Goal: Task Accomplishment & Management: Manage account settings

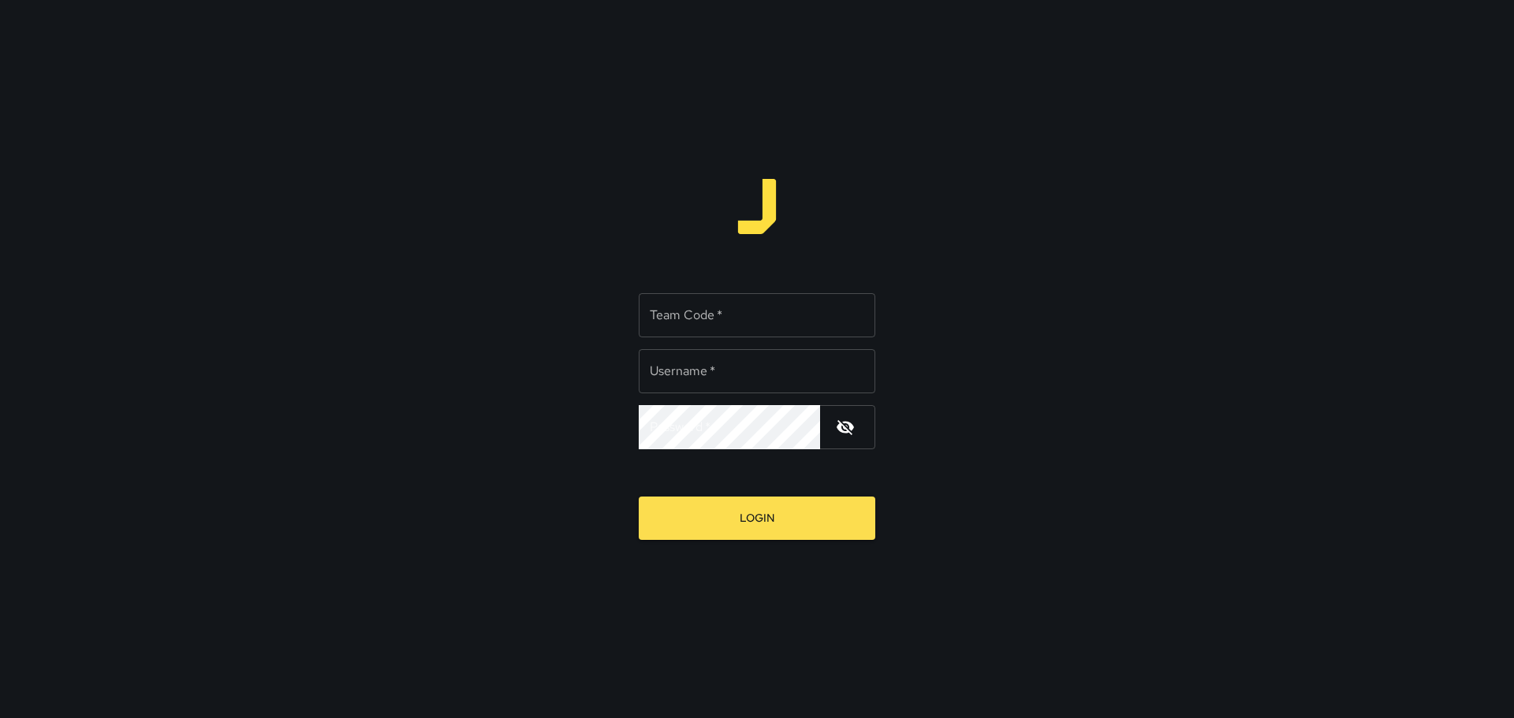
type input "*****"
click at [762, 315] on input "Team Code   *" at bounding box center [757, 315] width 237 height 44
type input "****"
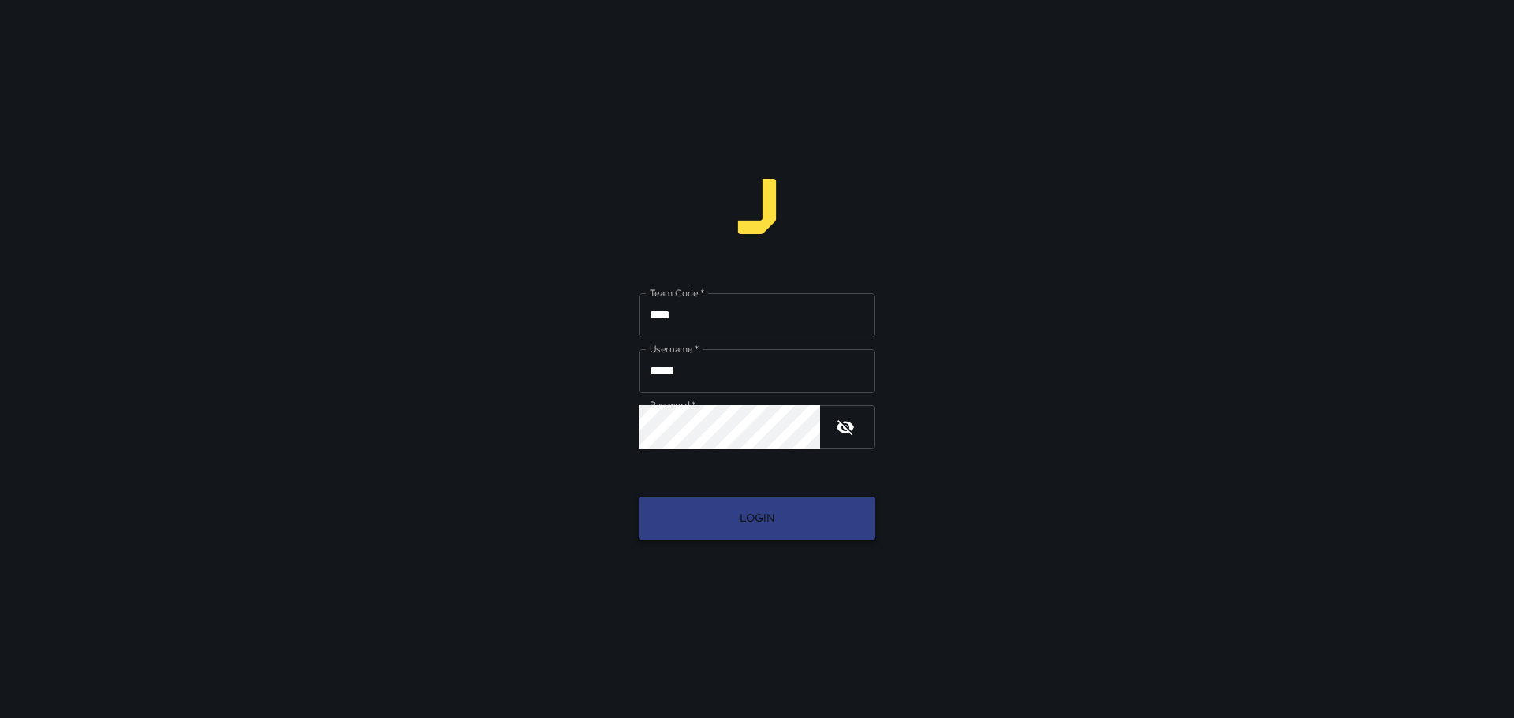
click at [758, 525] on button "Login" at bounding box center [757, 518] width 237 height 43
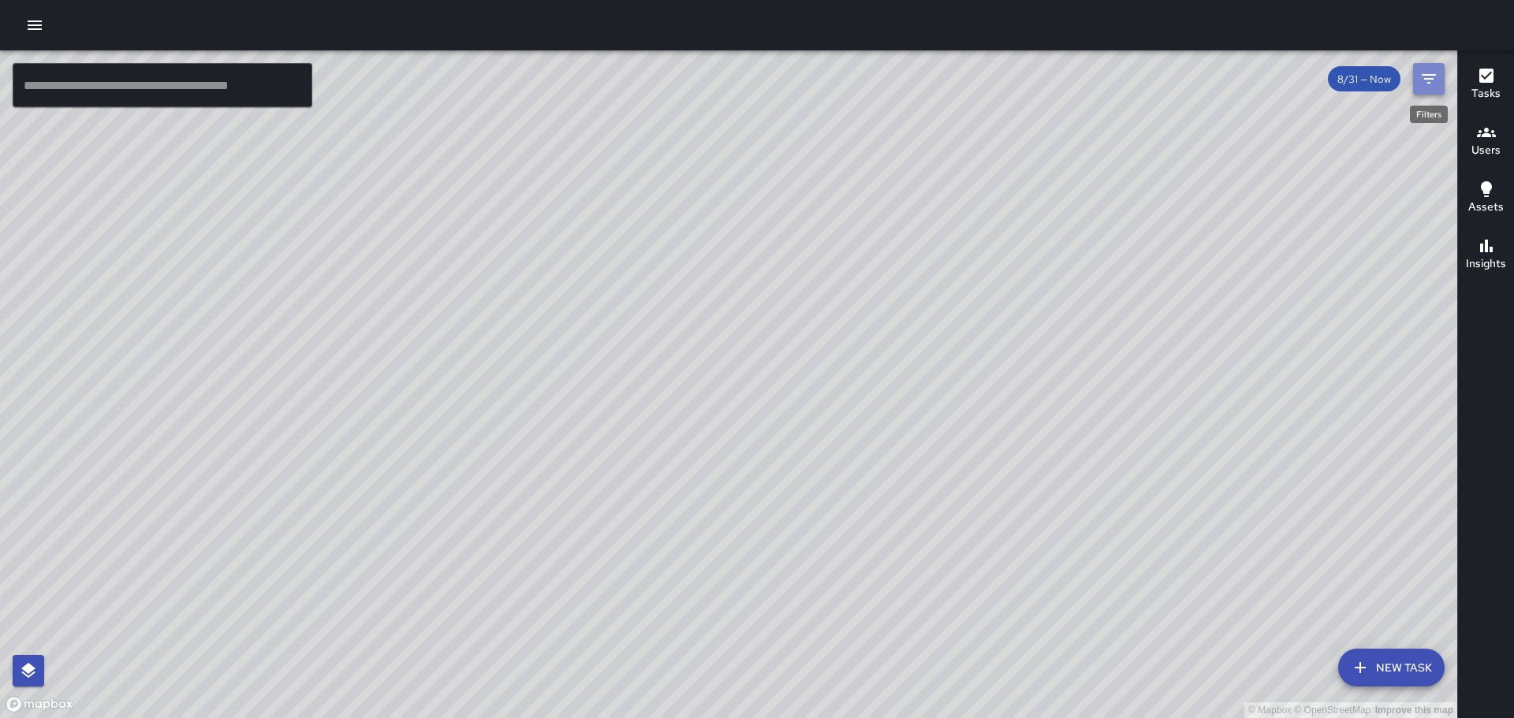
click at [1425, 76] on icon "Filters" at bounding box center [1428, 78] width 19 height 19
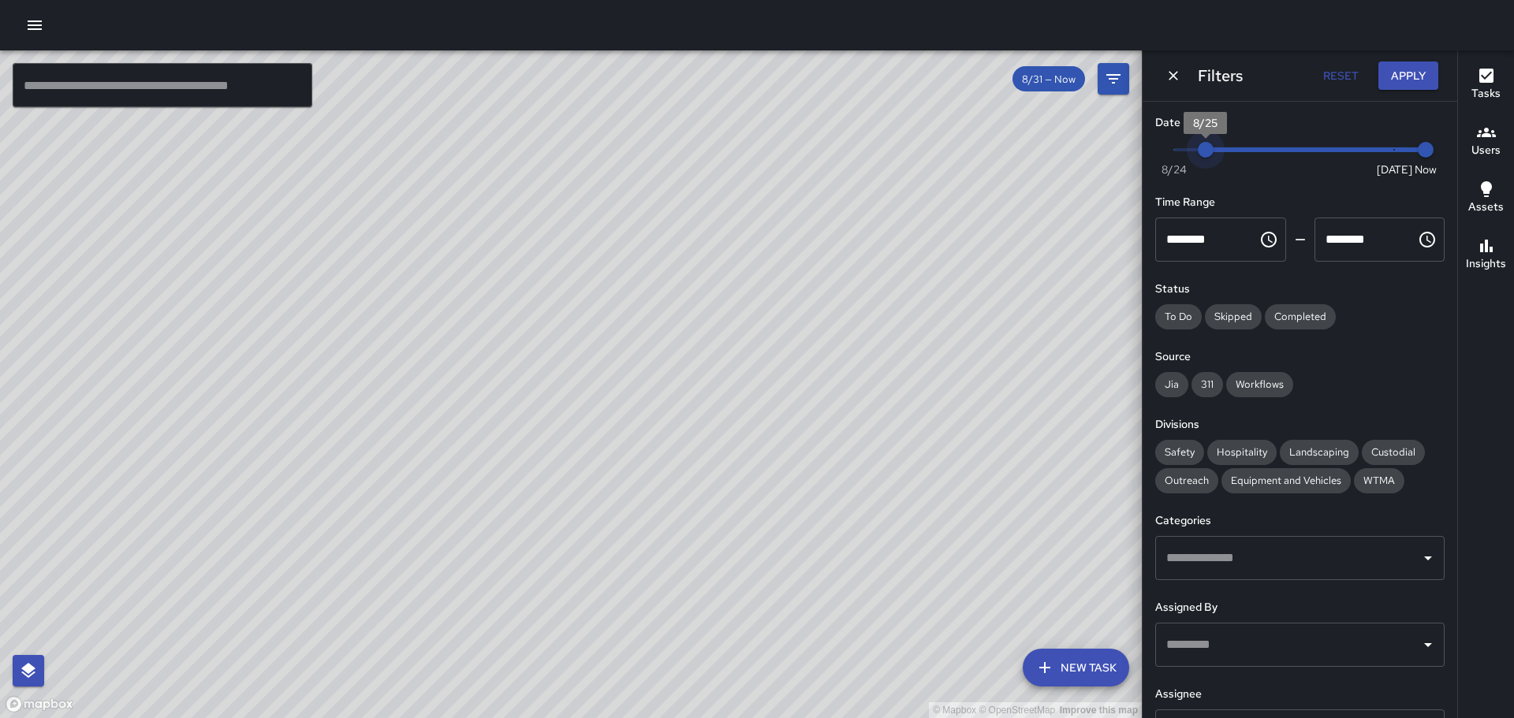
type input "*"
drag, startPoint x: 1385, startPoint y: 153, endPoint x: 1236, endPoint y: 158, distance: 149.1
click at [1236, 158] on span "8/26" at bounding box center [1237, 150] width 16 height 16
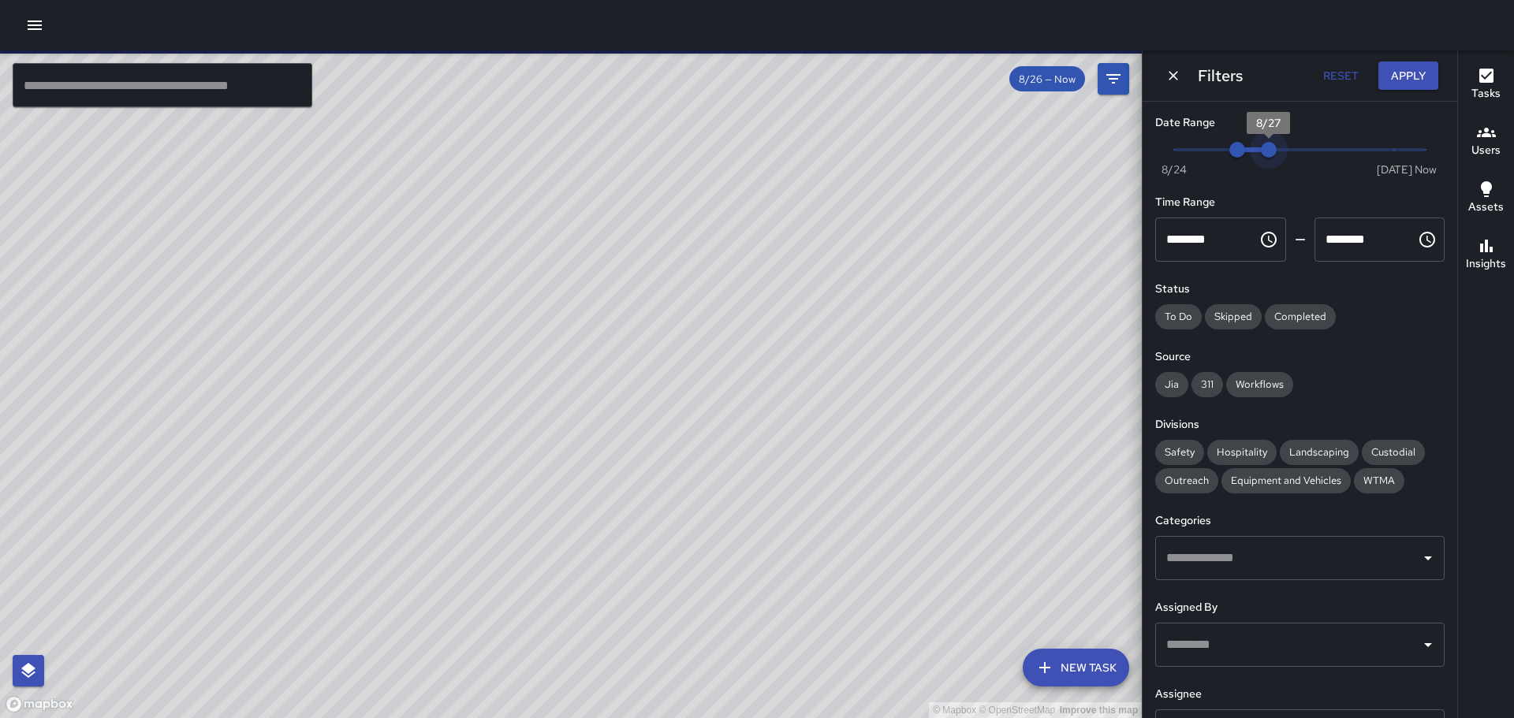
drag, startPoint x: 1413, startPoint y: 148, endPoint x: 1249, endPoint y: 163, distance: 164.7
click at [1249, 163] on div "Now [DATE] 8/26 8/27" at bounding box center [1299, 159] width 289 height 43
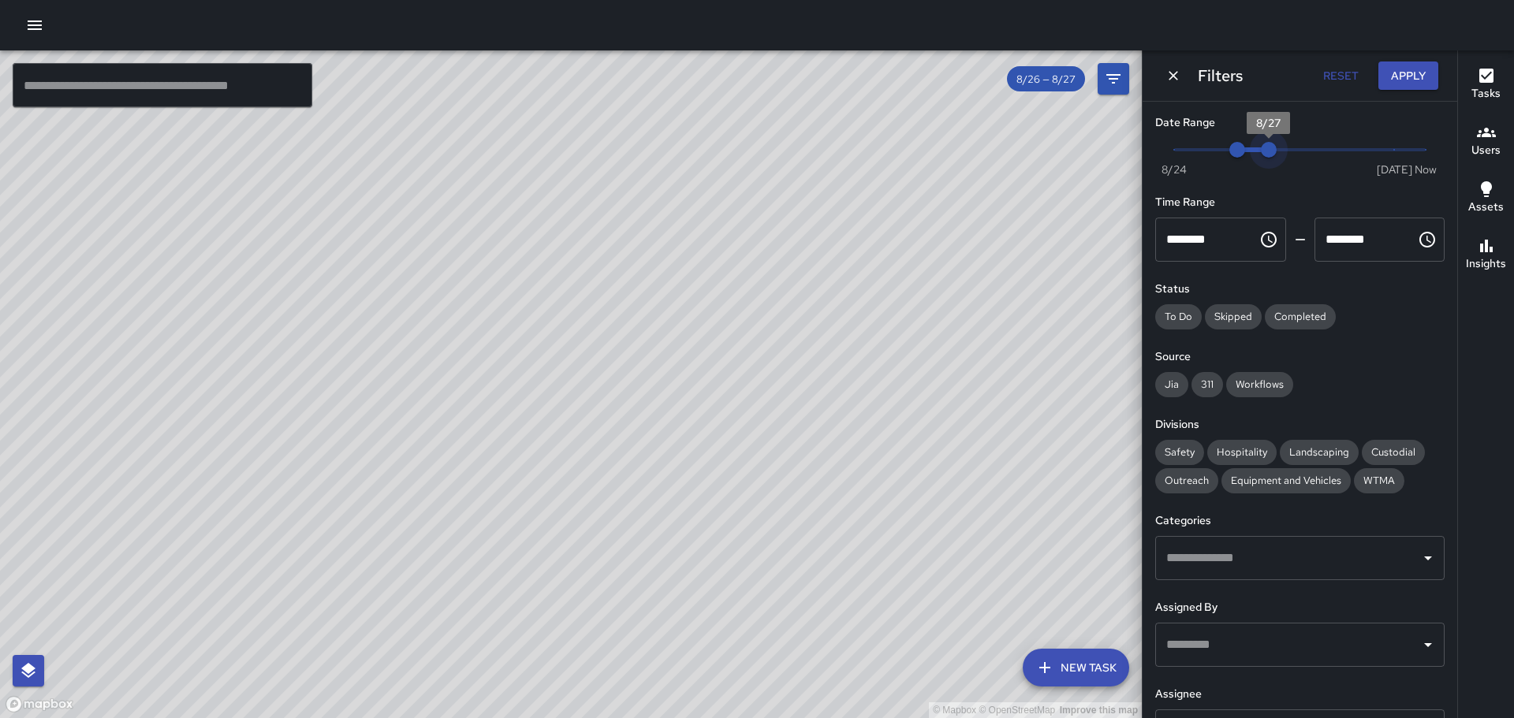
type input "*"
drag, startPoint x: 1267, startPoint y: 151, endPoint x: 1283, endPoint y: 151, distance: 15.8
click at [1292, 151] on span "8/28" at bounding box center [1300, 150] width 16 height 16
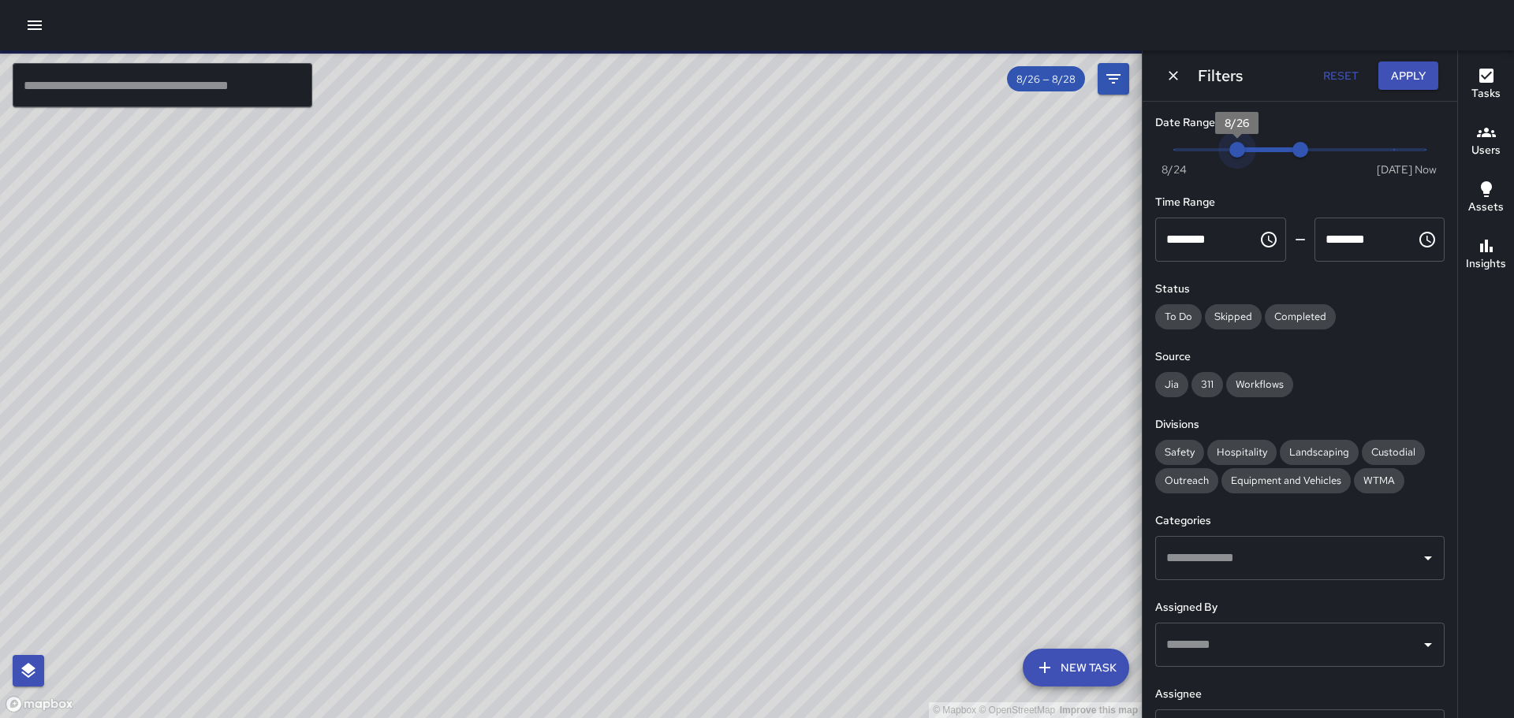
type input "*"
drag, startPoint x: 1227, startPoint y: 152, endPoint x: 1249, endPoint y: 155, distance: 22.2
click at [1261, 155] on span "8/27" at bounding box center [1269, 150] width 16 height 16
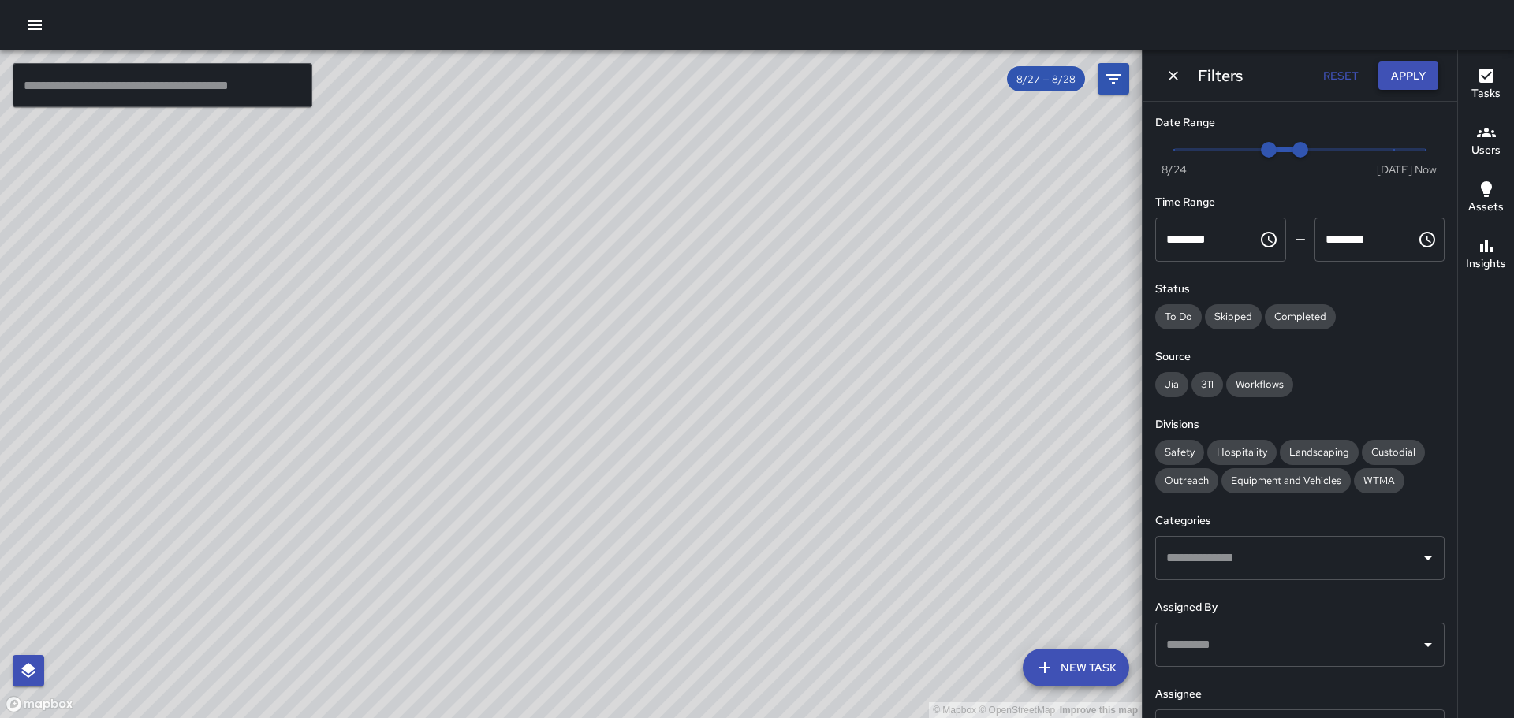
click at [1404, 69] on button "Apply" at bounding box center [1408, 76] width 60 height 29
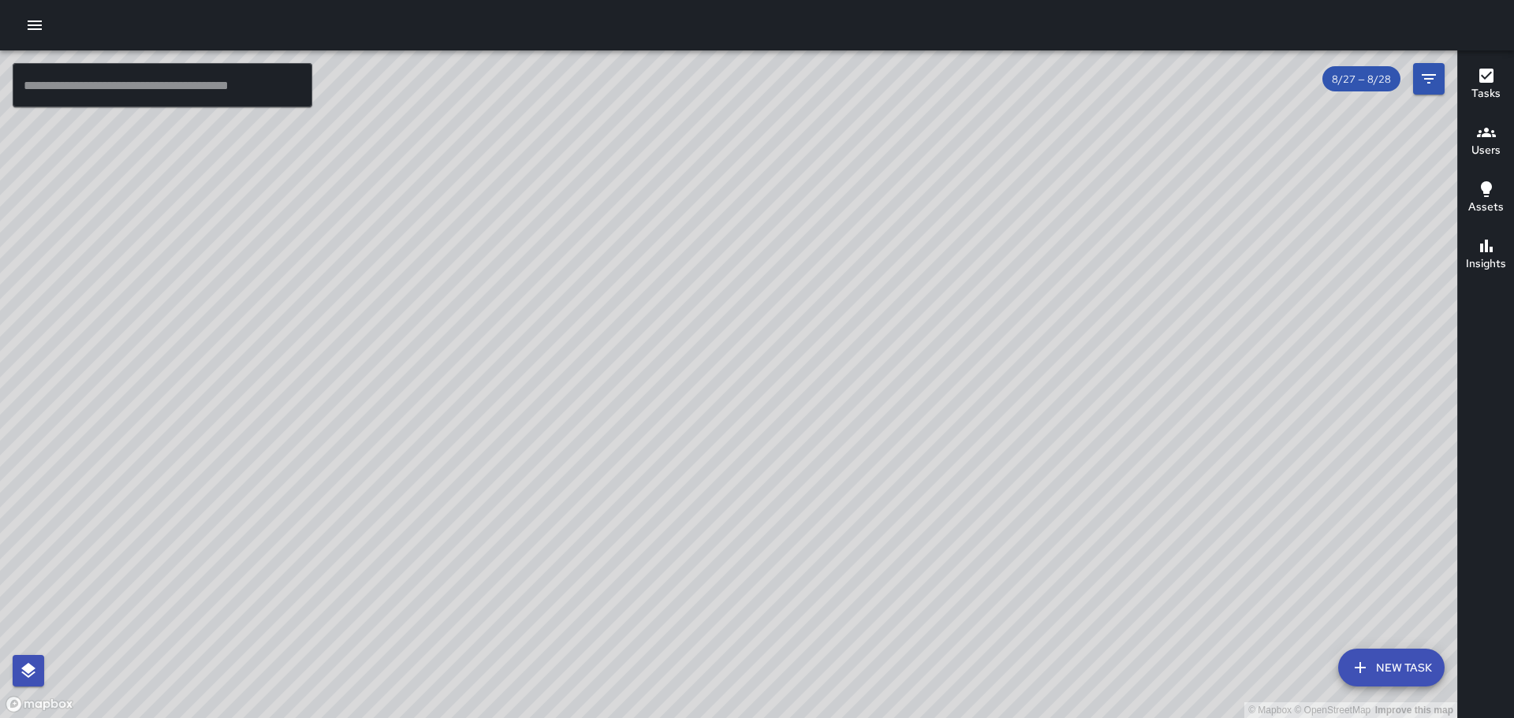
click at [1482, 136] on icon "button" at bounding box center [1486, 132] width 19 height 9
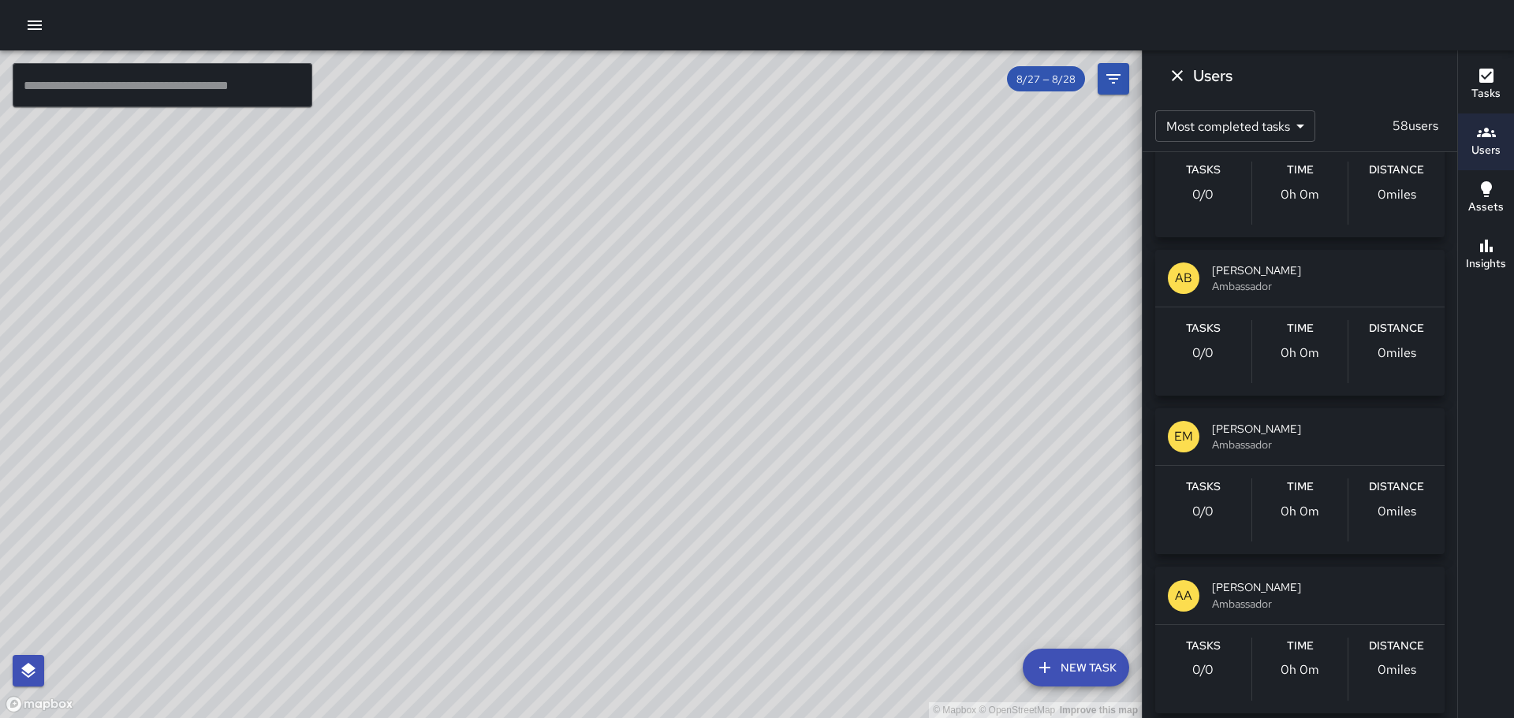
scroll to position [6669, 0]
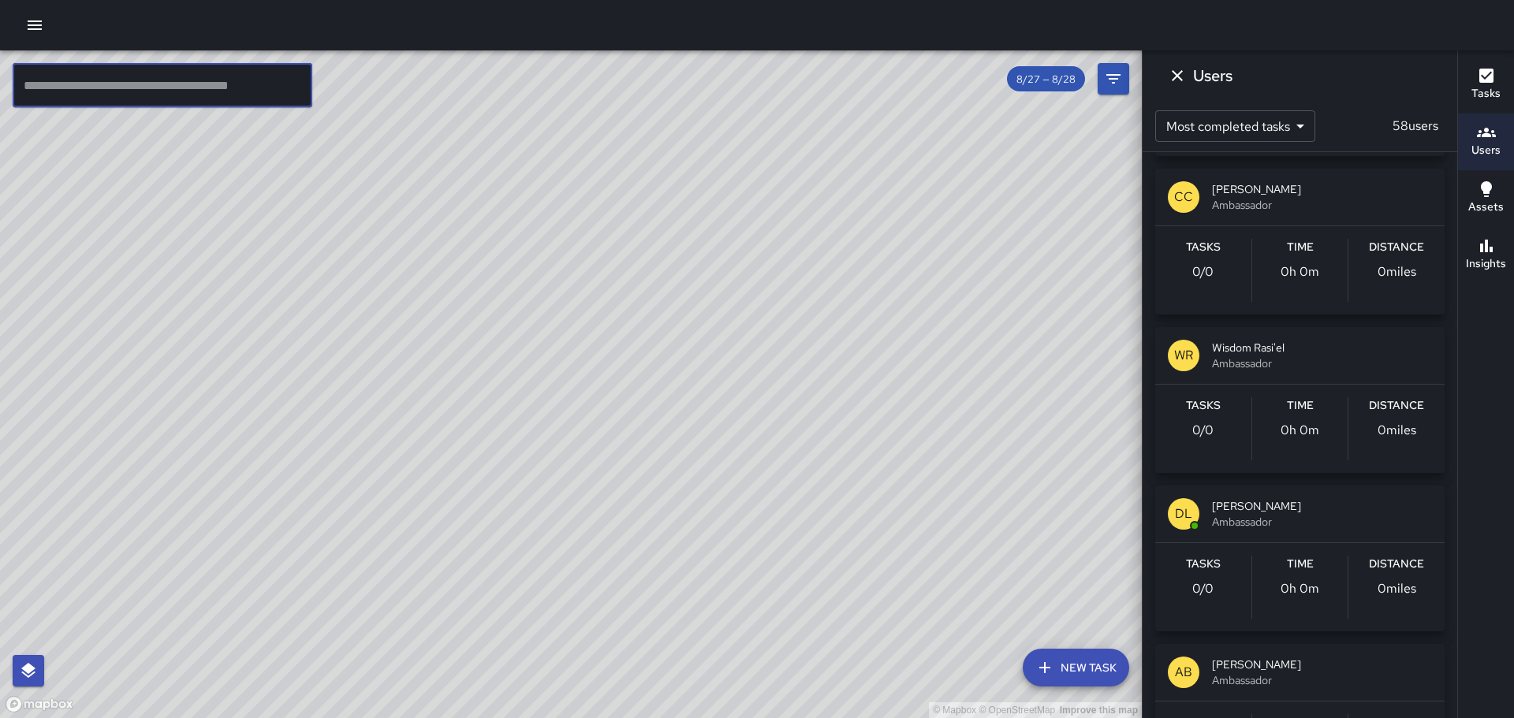
click at [233, 101] on input "text" at bounding box center [163, 85] width 300 height 44
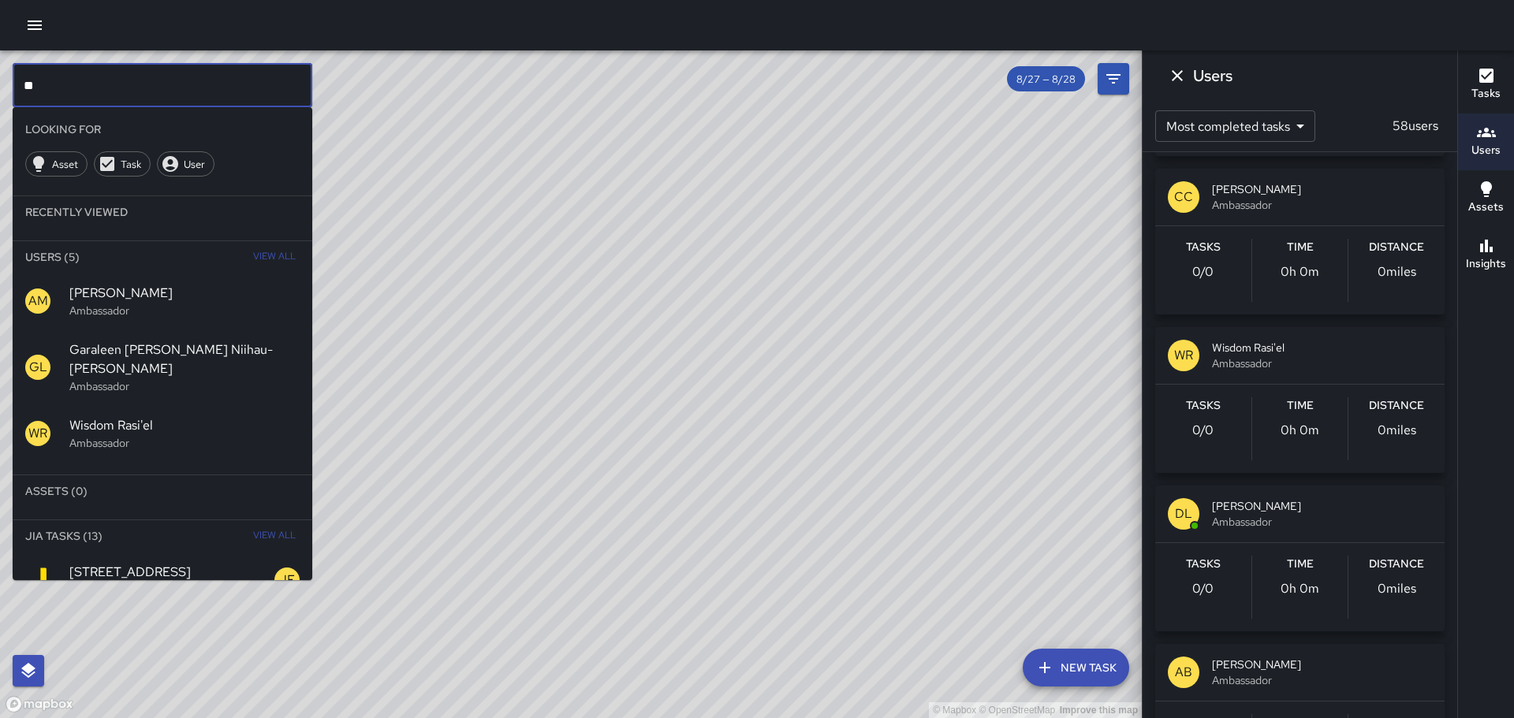
type input "**"
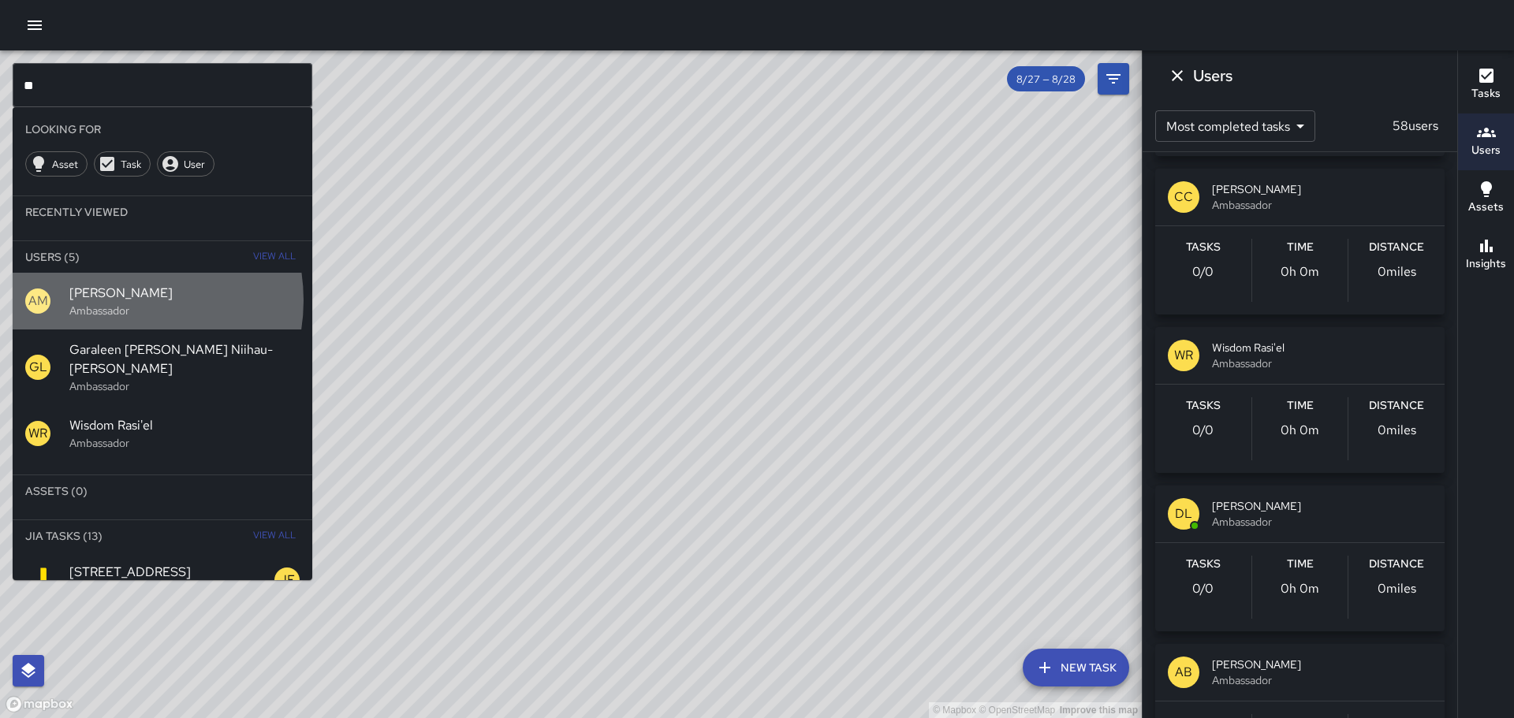
click at [113, 300] on span "[PERSON_NAME]" at bounding box center [184, 293] width 230 height 19
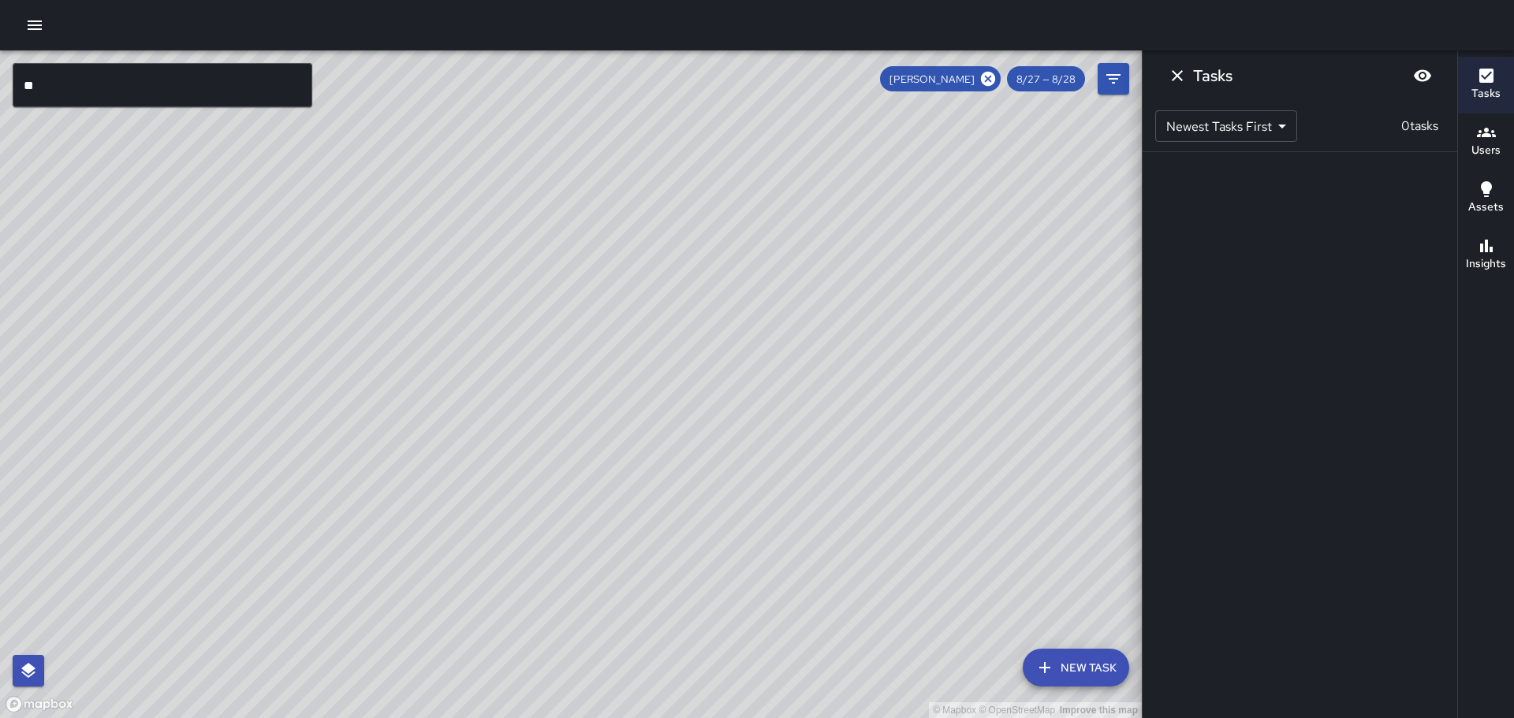
scroll to position [0, 0]
click at [1068, 76] on span "8/27 — 8/28" at bounding box center [1046, 79] width 78 height 13
click at [1116, 71] on icon "Filters" at bounding box center [1113, 78] width 19 height 19
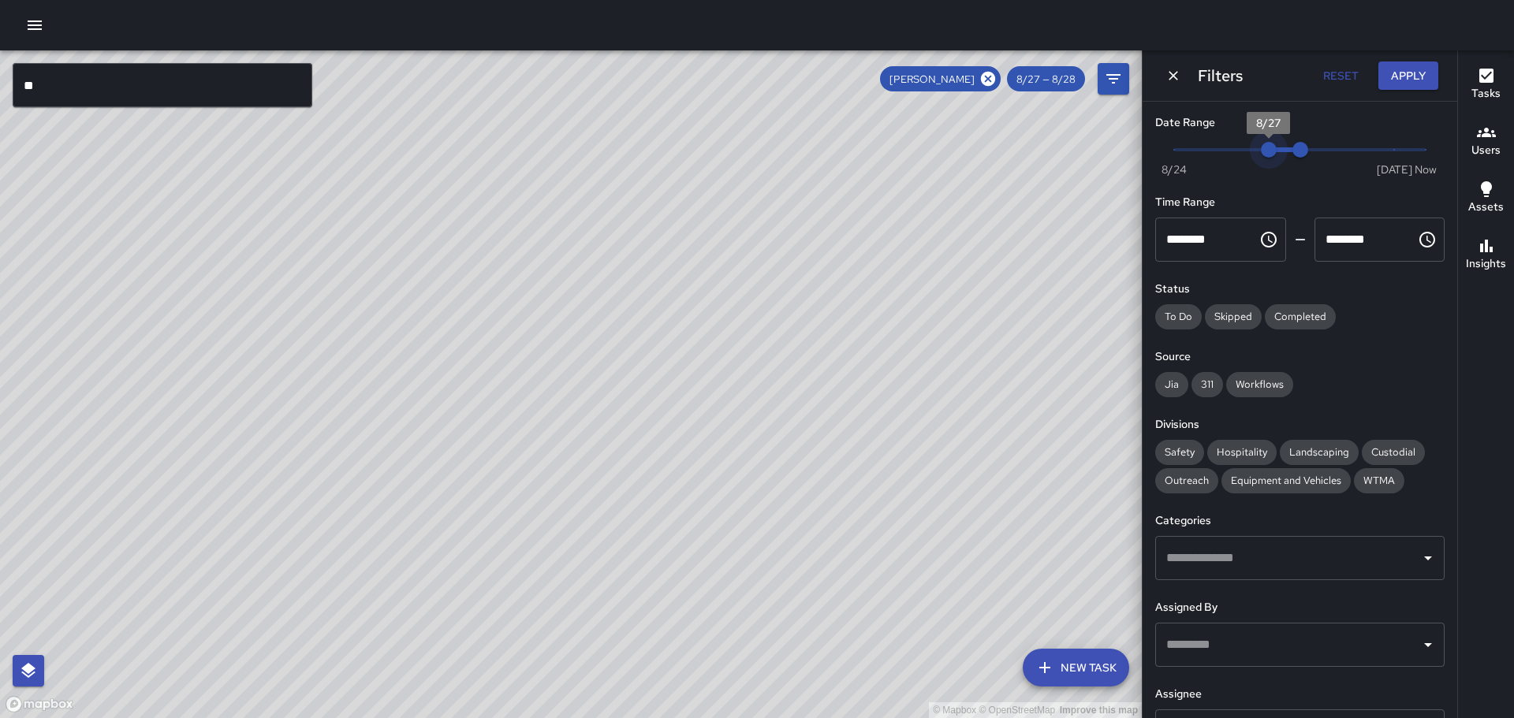
type input "*"
drag, startPoint x: 1263, startPoint y: 149, endPoint x: 1238, endPoint y: 149, distance: 25.2
click at [1261, 149] on span "8/27" at bounding box center [1269, 150] width 16 height 16
drag, startPoint x: 1288, startPoint y: 147, endPoint x: 1267, endPoint y: 148, distance: 20.5
click at [1292, 148] on span "8/28" at bounding box center [1300, 150] width 16 height 16
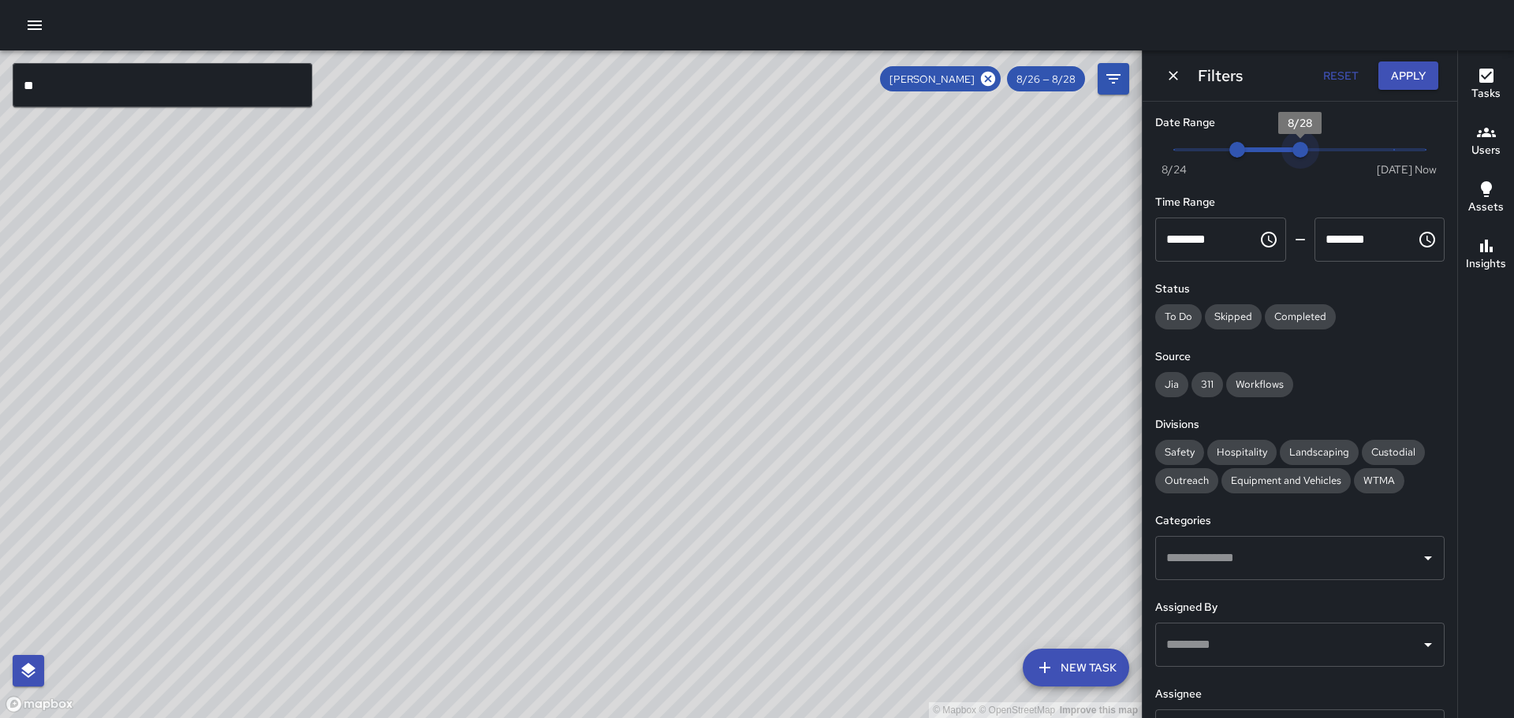
click at [1288, 147] on span "Now [DATE] 8/26 8/28" at bounding box center [1300, 150] width 252 height 24
drag, startPoint x: 1294, startPoint y: 140, endPoint x: 1280, endPoint y: 145, distance: 15.0
click at [1292, 145] on span "8/28" at bounding box center [1300, 150] width 16 height 16
type input "*"
drag, startPoint x: 1290, startPoint y: 148, endPoint x: 1273, endPoint y: 151, distance: 17.6
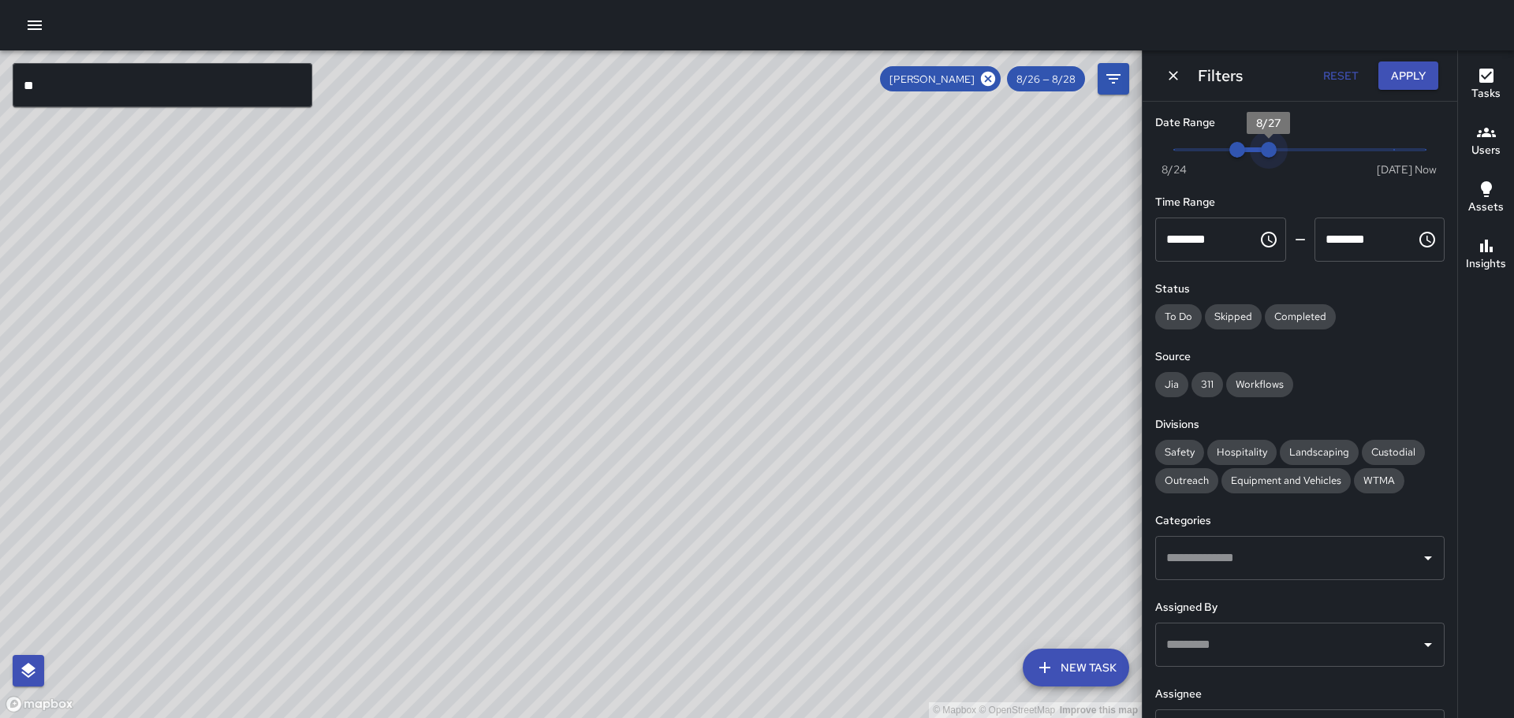
click at [1273, 151] on span "8/27" at bounding box center [1269, 150] width 16 height 16
drag, startPoint x: 930, startPoint y: 490, endPoint x: 836, endPoint y: 258, distance: 250.8
click at [836, 258] on div "© Mapbox © OpenStreetMap Improve this map" at bounding box center [571, 384] width 1142 height 668
click at [1395, 72] on button "Apply" at bounding box center [1408, 76] width 60 height 29
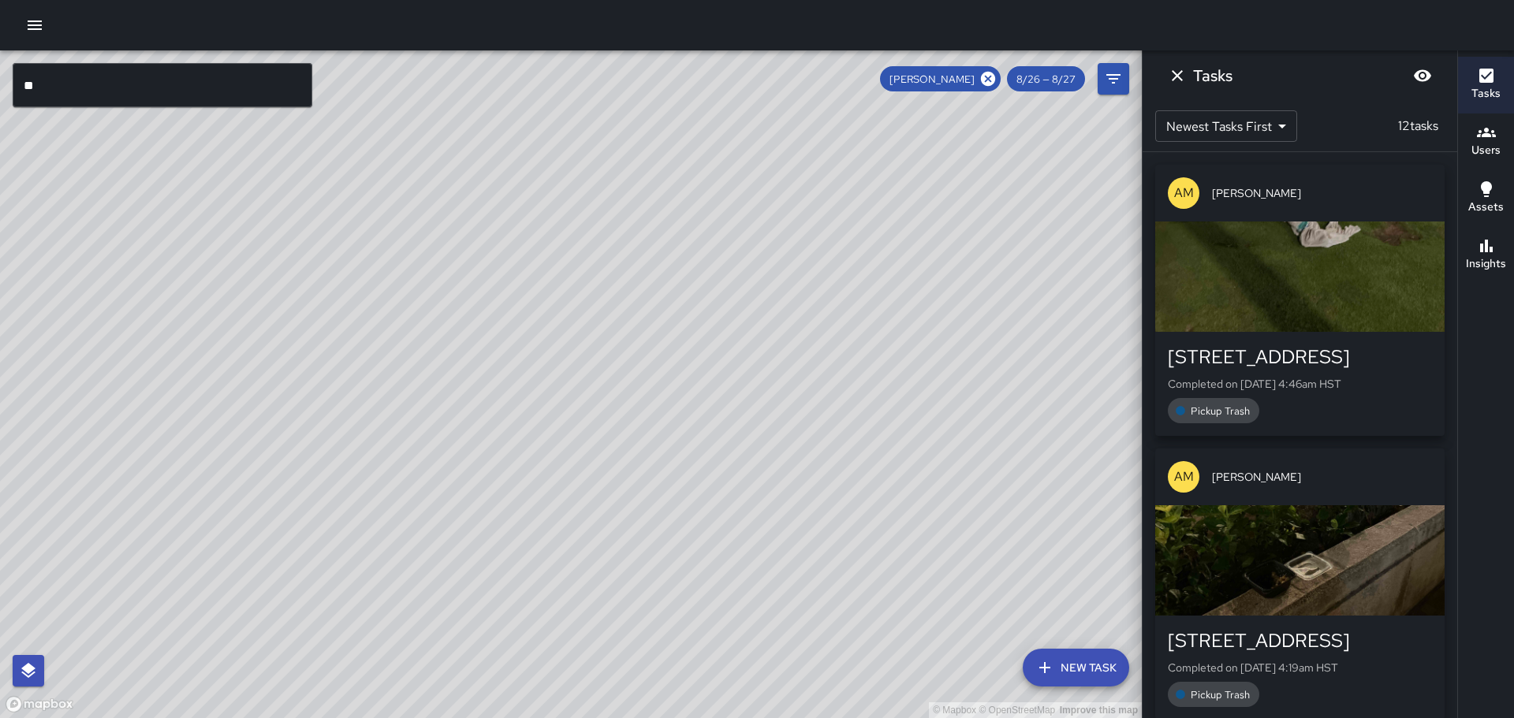
drag, startPoint x: 806, startPoint y: 355, endPoint x: 886, endPoint y: 452, distance: 126.0
click at [886, 452] on div "© Mapbox © OpenStreetMap Improve this map" at bounding box center [571, 384] width 1142 height 668
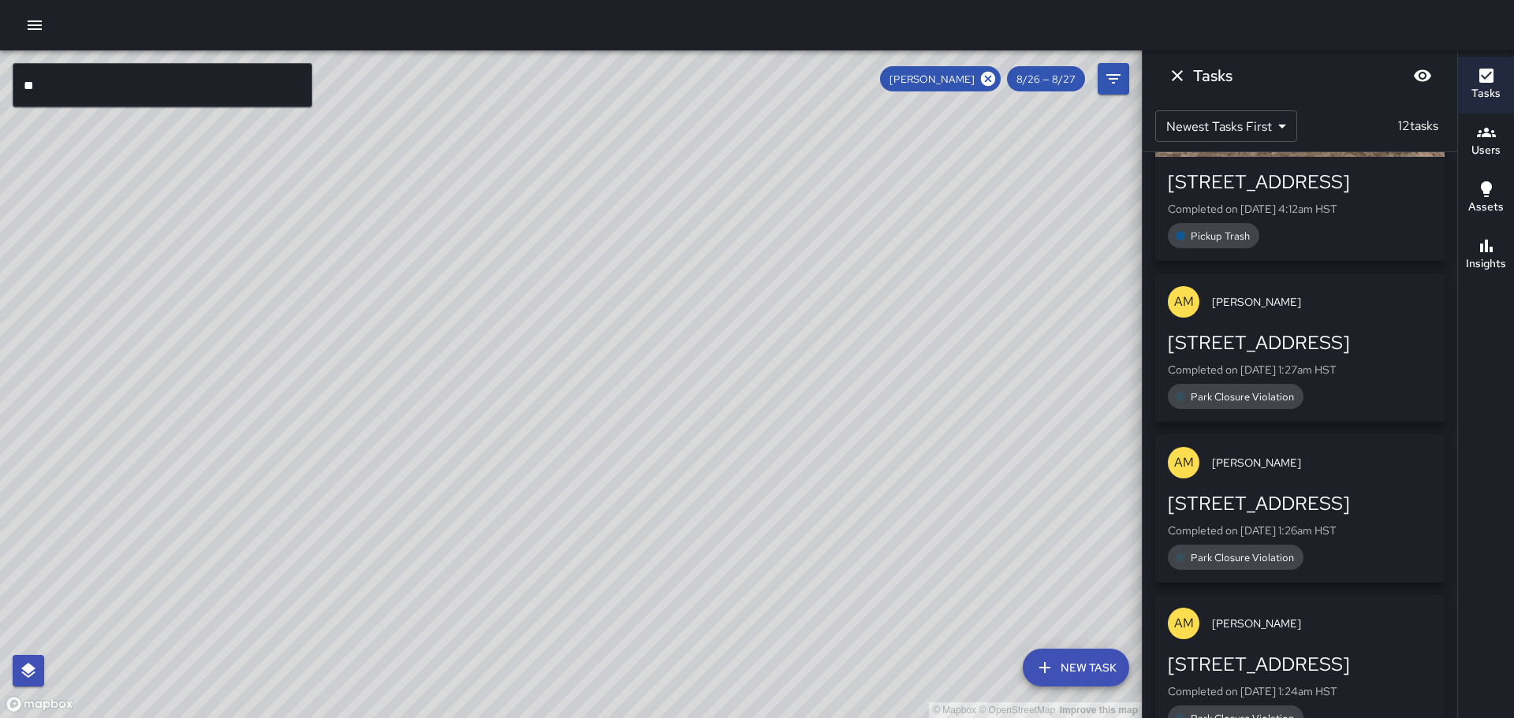
scroll to position [1339, 0]
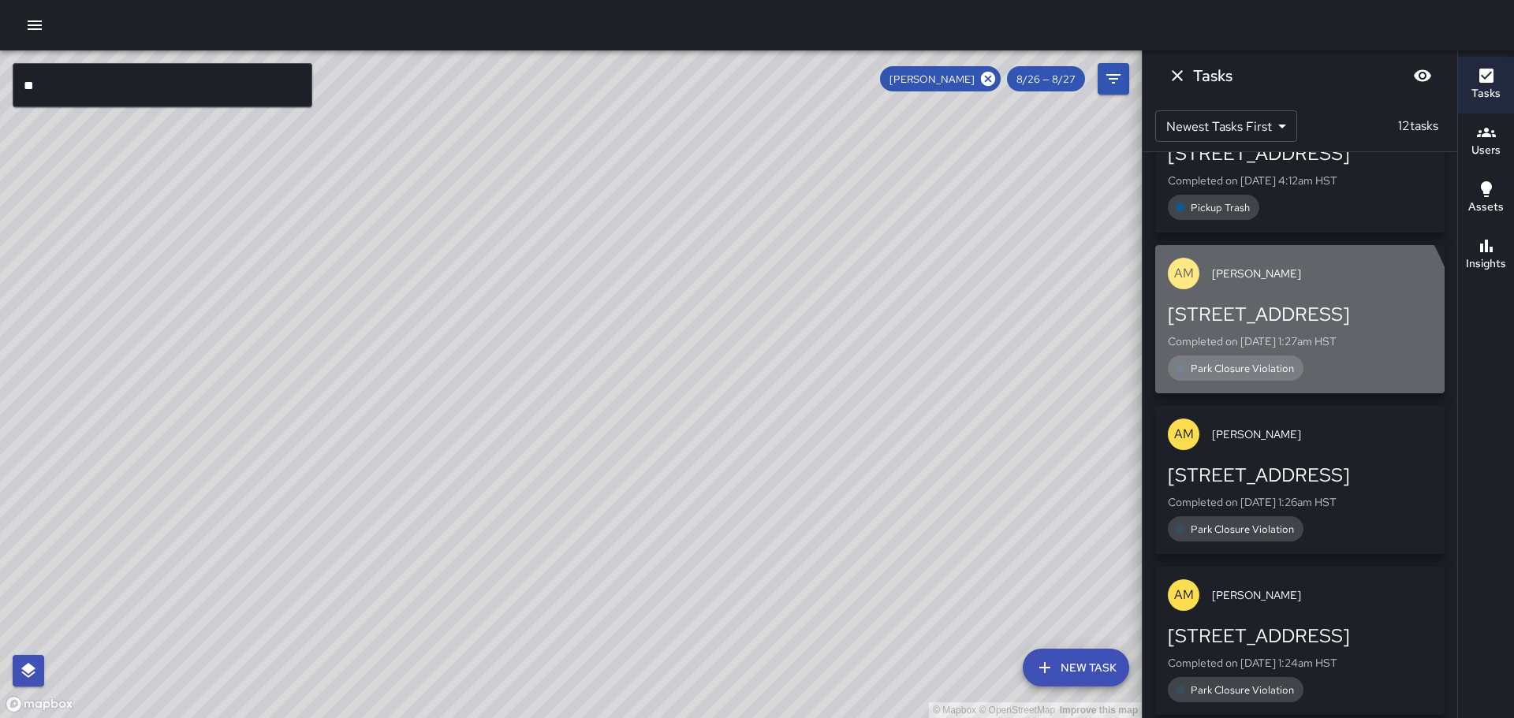
click at [1225, 358] on div "Park Closure Violation" at bounding box center [1236, 368] width 136 height 25
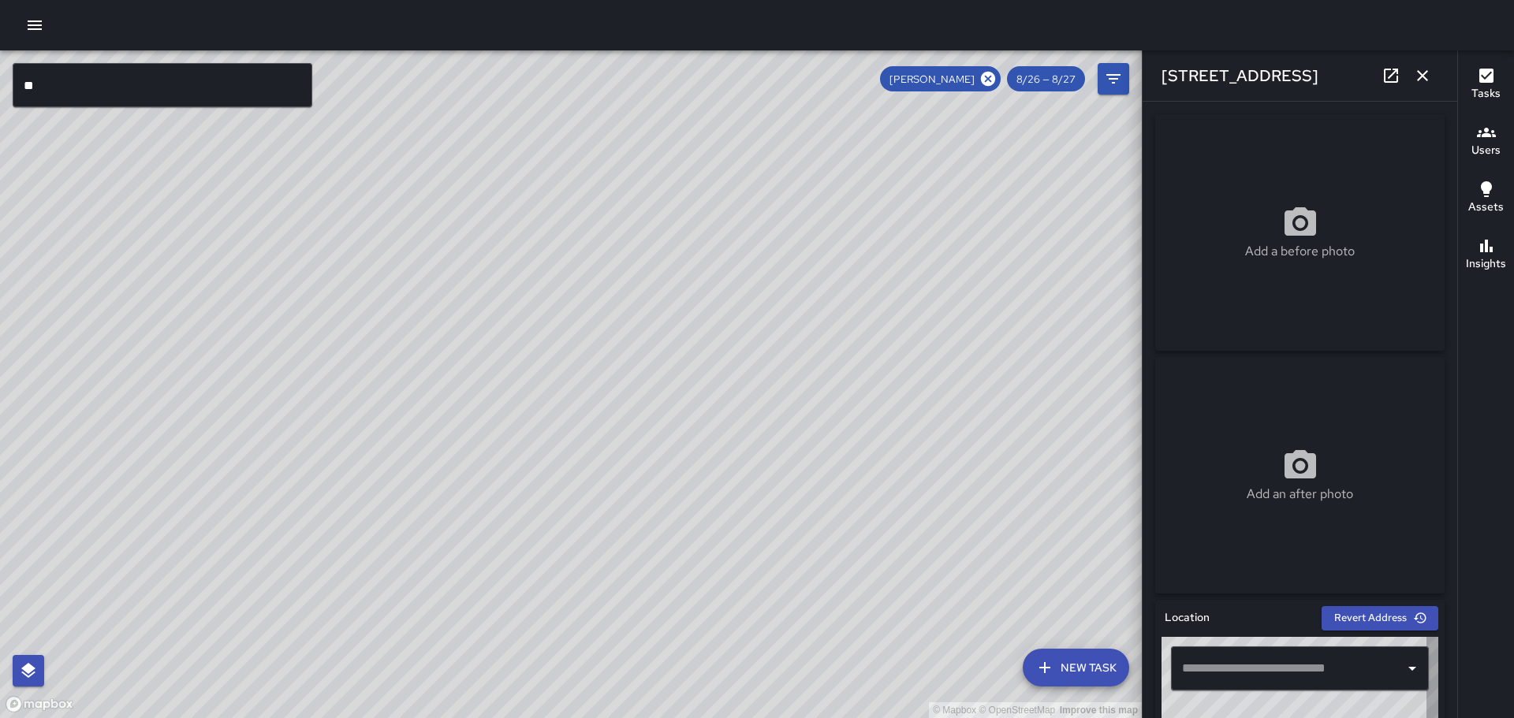
type input "**********"
click at [685, 261] on div "© Mapbox © OpenStreetMap Improve this map" at bounding box center [571, 384] width 1142 height 668
drag, startPoint x: 708, startPoint y: 281, endPoint x: 885, endPoint y: 406, distance: 216.6
click at [886, 404] on div "© Mapbox © OpenStreetMap Improve this map" at bounding box center [571, 384] width 1142 height 668
click at [1417, 74] on icon "button" at bounding box center [1422, 75] width 19 height 19
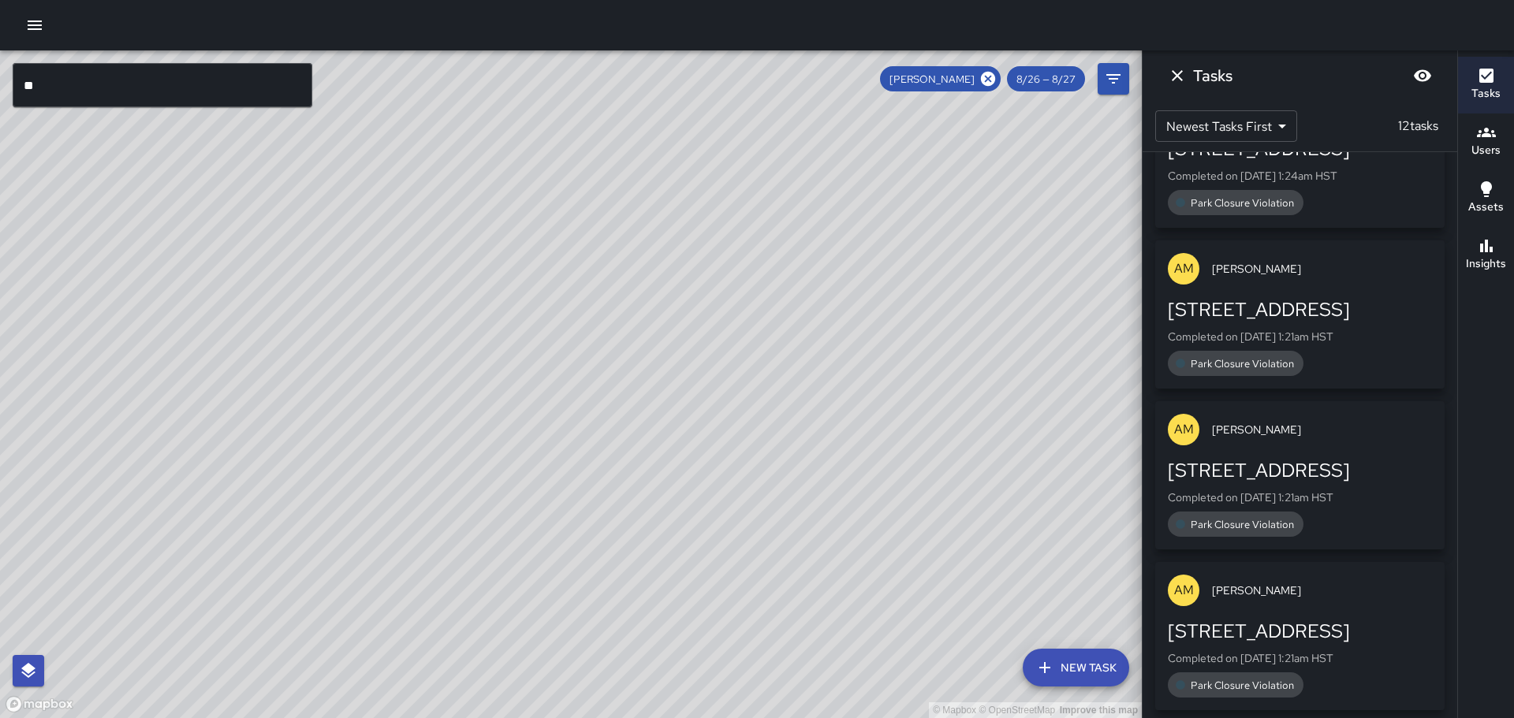
scroll to position [1992, 0]
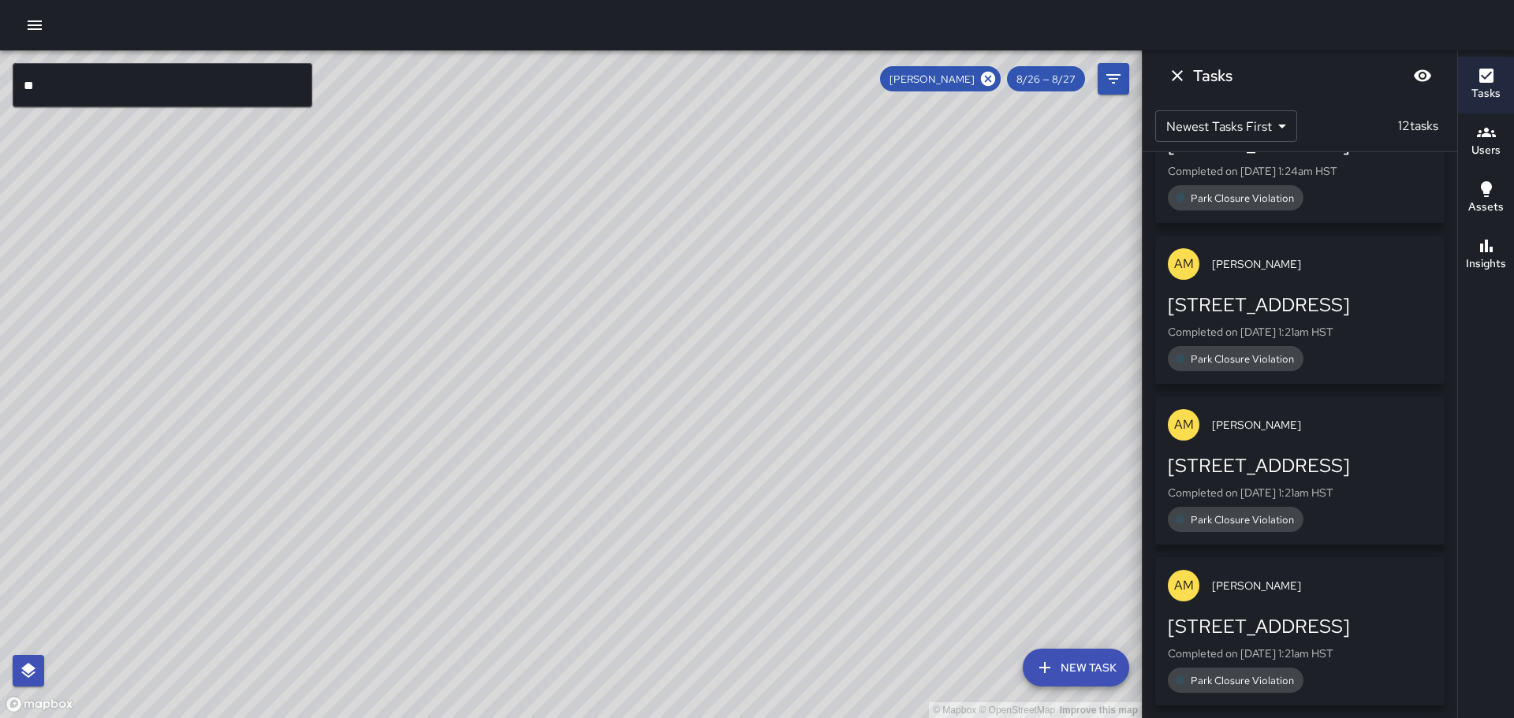
drag, startPoint x: 746, startPoint y: 204, endPoint x: 837, endPoint y: 549, distance: 356.5
click at [837, 547] on div "© Mapbox © OpenStreetMap Improve this map" at bounding box center [571, 384] width 1142 height 668
drag, startPoint x: 659, startPoint y: 243, endPoint x: 707, endPoint y: 412, distance: 175.5
click at [707, 412] on div "© Mapbox © OpenStreetMap Improve this map" at bounding box center [571, 384] width 1142 height 668
drag, startPoint x: 611, startPoint y: 203, endPoint x: 701, endPoint y: 397, distance: 213.8
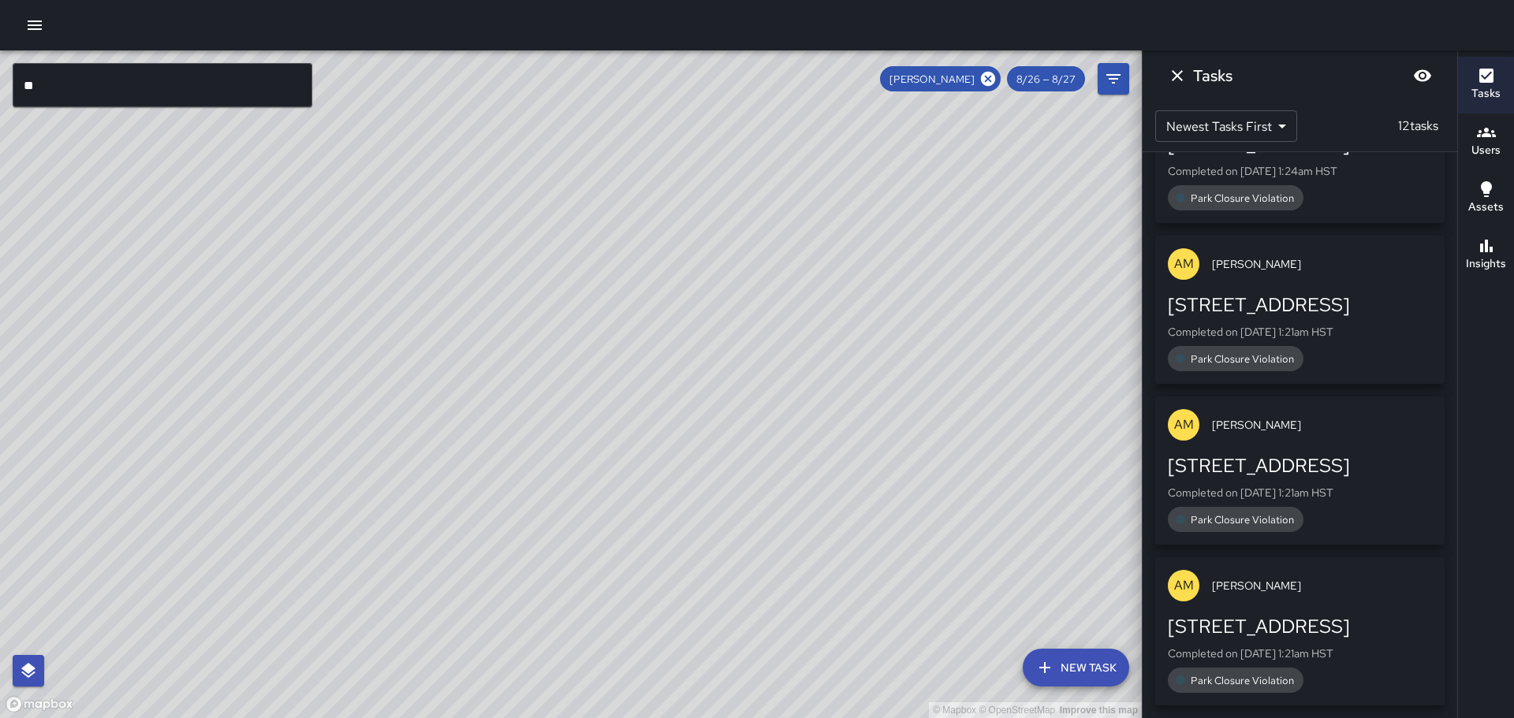
click at [701, 399] on div "© Mapbox © OpenStreetMap Improve this map" at bounding box center [571, 384] width 1142 height 668
drag, startPoint x: 628, startPoint y: 259, endPoint x: 419, endPoint y: 62, distance: 287.3
click at [419, 62] on div "© Mapbox © OpenStreetMap Improve this map" at bounding box center [571, 384] width 1142 height 668
drag, startPoint x: 555, startPoint y: 293, endPoint x: 413, endPoint y: 58, distance: 274.5
click at [413, 59] on div "© Mapbox © OpenStreetMap Improve this map" at bounding box center [571, 384] width 1142 height 668
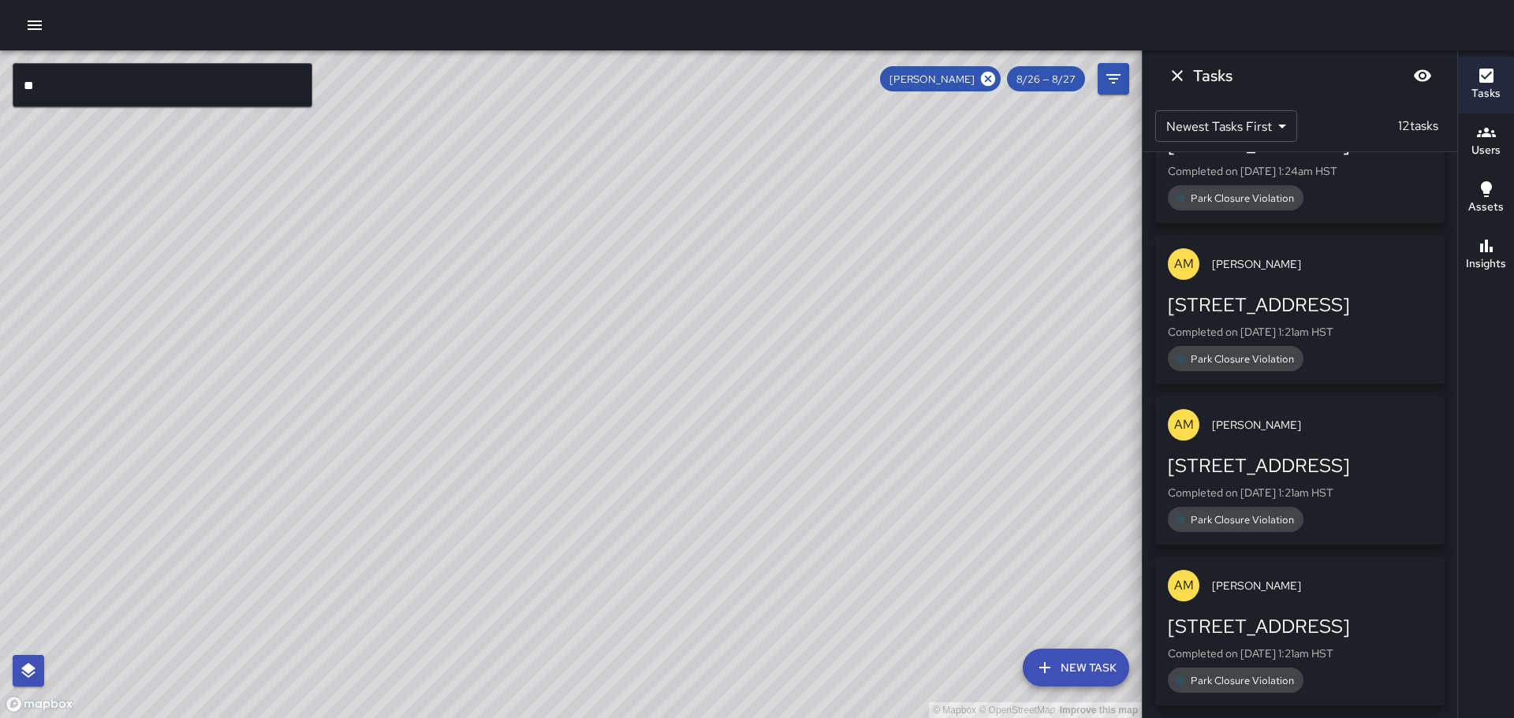
drag, startPoint x: 565, startPoint y: 263, endPoint x: 502, endPoint y: 132, distance: 146.0
click at [502, 132] on div "© Mapbox © OpenStreetMap Improve this map" at bounding box center [571, 384] width 1142 height 668
drag, startPoint x: 407, startPoint y: 193, endPoint x: 458, endPoint y: 381, distance: 194.5
click at [464, 355] on div "© Mapbox © OpenStreetMap Improve this map" at bounding box center [571, 384] width 1142 height 668
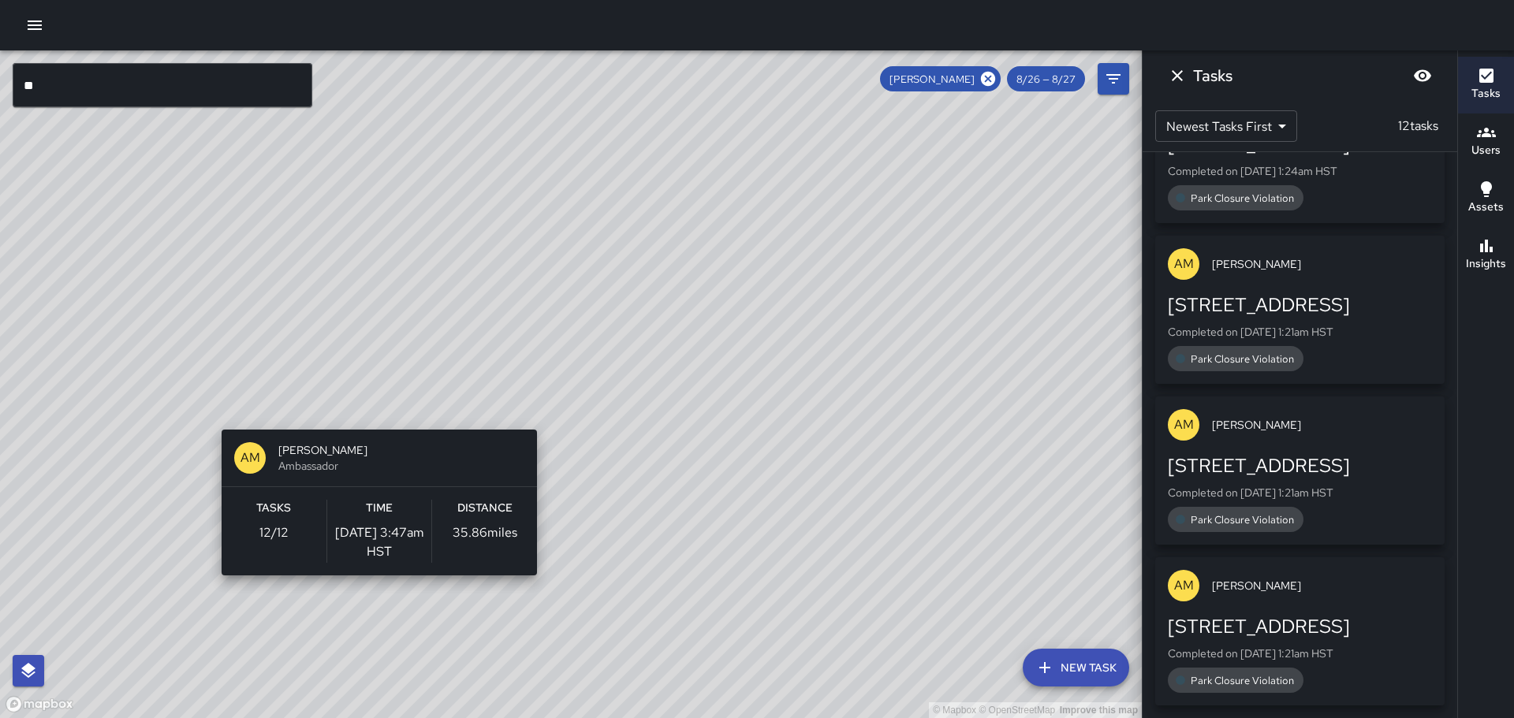
drag, startPoint x: 322, startPoint y: 278, endPoint x: 371, endPoint y: 422, distance: 152.4
click at [371, 422] on div "© Mapbox © OpenStreetMap Improve this map AM [PERSON_NAME] Ambassador Tasks 12 …" at bounding box center [571, 384] width 1142 height 668
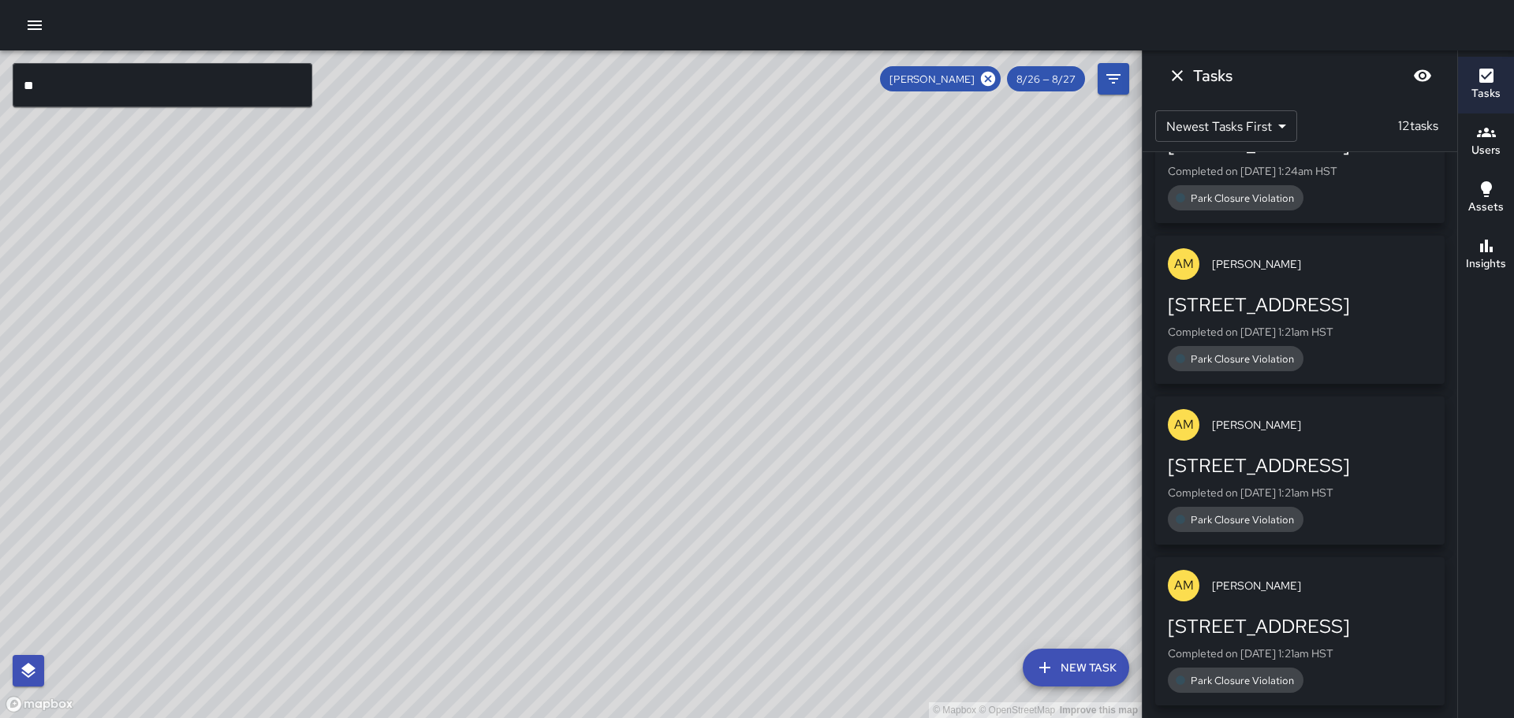
drag, startPoint x: 305, startPoint y: 293, endPoint x: 368, endPoint y: 408, distance: 131.3
click at [368, 409] on div "© Mapbox © OpenStreetMap Improve this map" at bounding box center [571, 384] width 1142 height 668
drag, startPoint x: 300, startPoint y: 321, endPoint x: 347, endPoint y: 409, distance: 100.2
click at [347, 409] on div "© Mapbox © OpenStreetMap Improve this map" at bounding box center [571, 384] width 1142 height 668
click at [1173, 69] on icon "Dismiss" at bounding box center [1177, 75] width 19 height 19
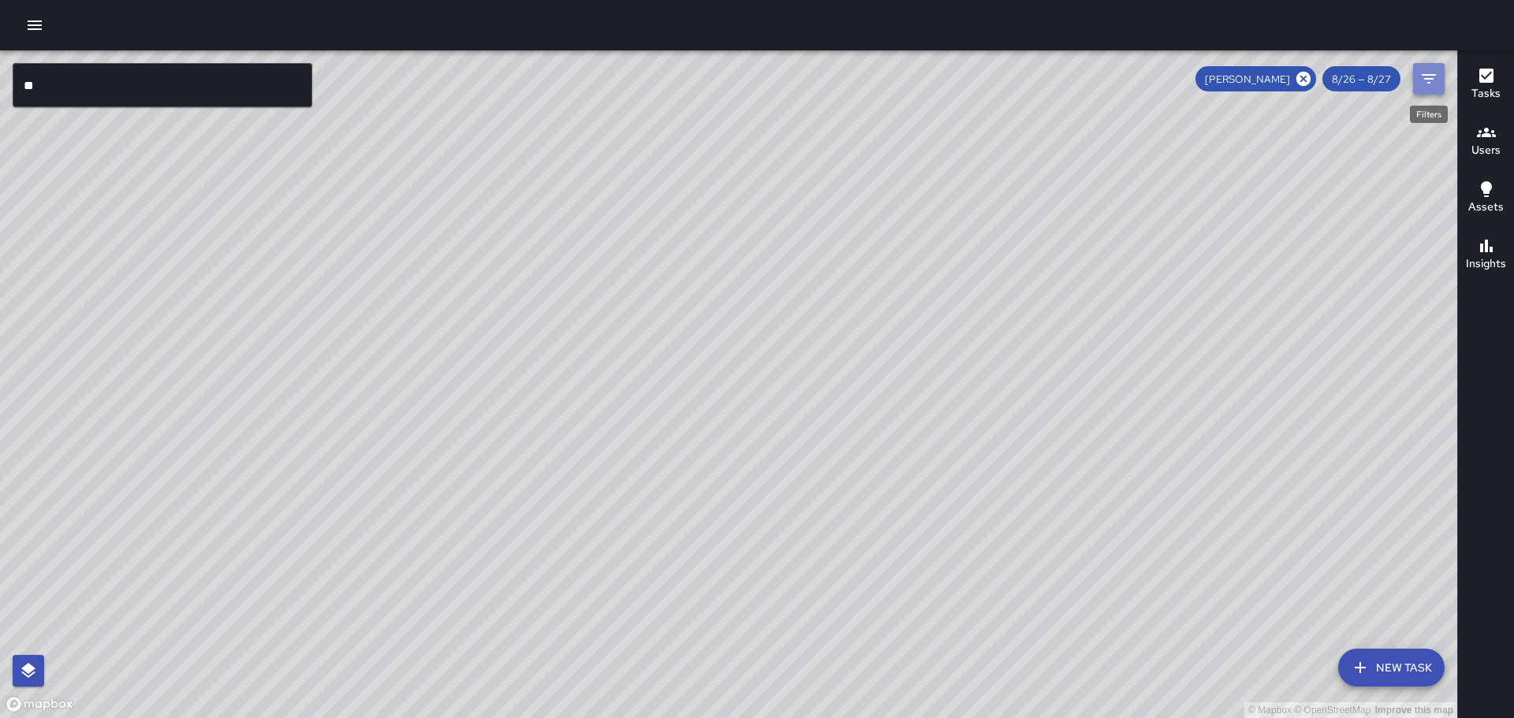
click at [1431, 81] on icon "Filters" at bounding box center [1428, 78] width 19 height 19
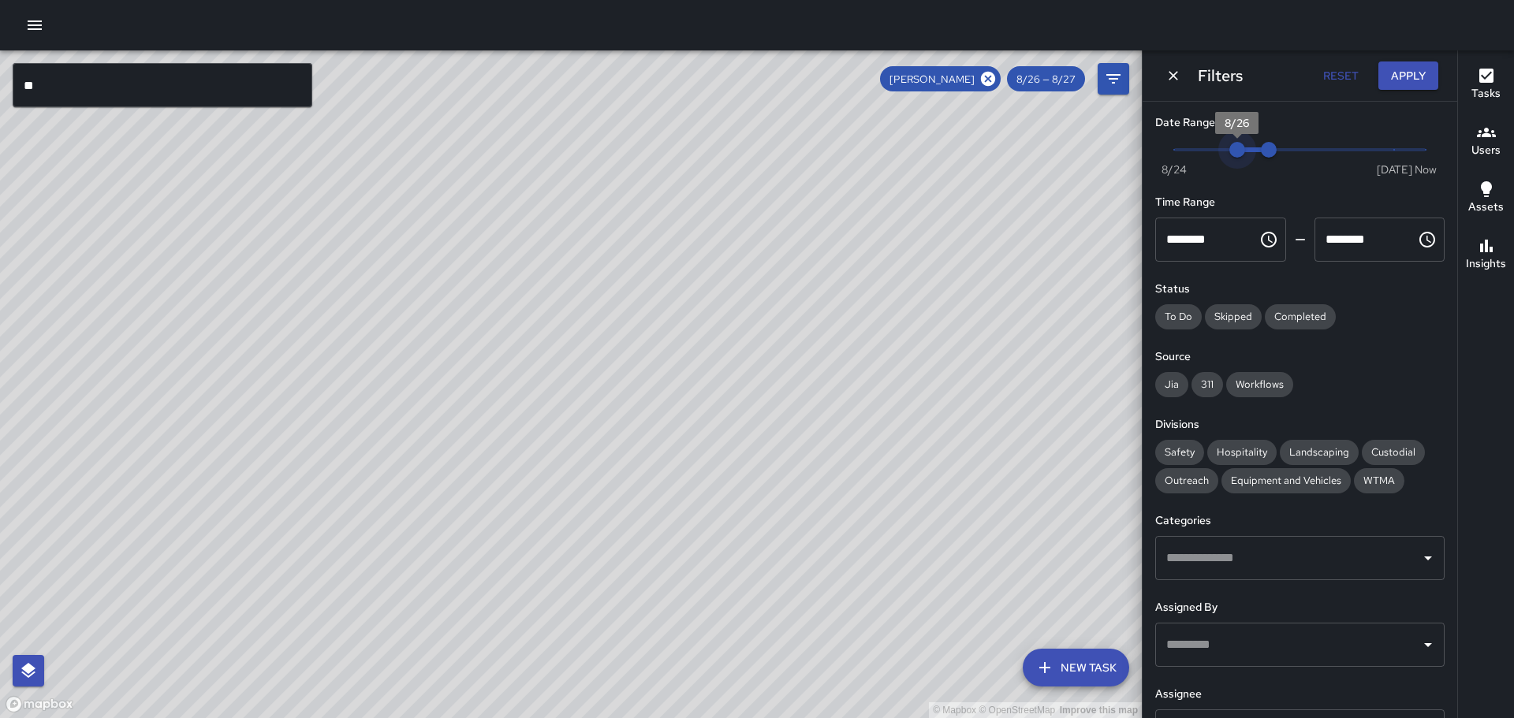
type input "*"
drag, startPoint x: 1229, startPoint y: 151, endPoint x: 1215, endPoint y: 151, distance: 14.2
click at [1229, 151] on span "8/26" at bounding box center [1237, 150] width 16 height 16
type input "*"
drag, startPoint x: 1251, startPoint y: 151, endPoint x: 1237, endPoint y: 153, distance: 14.3
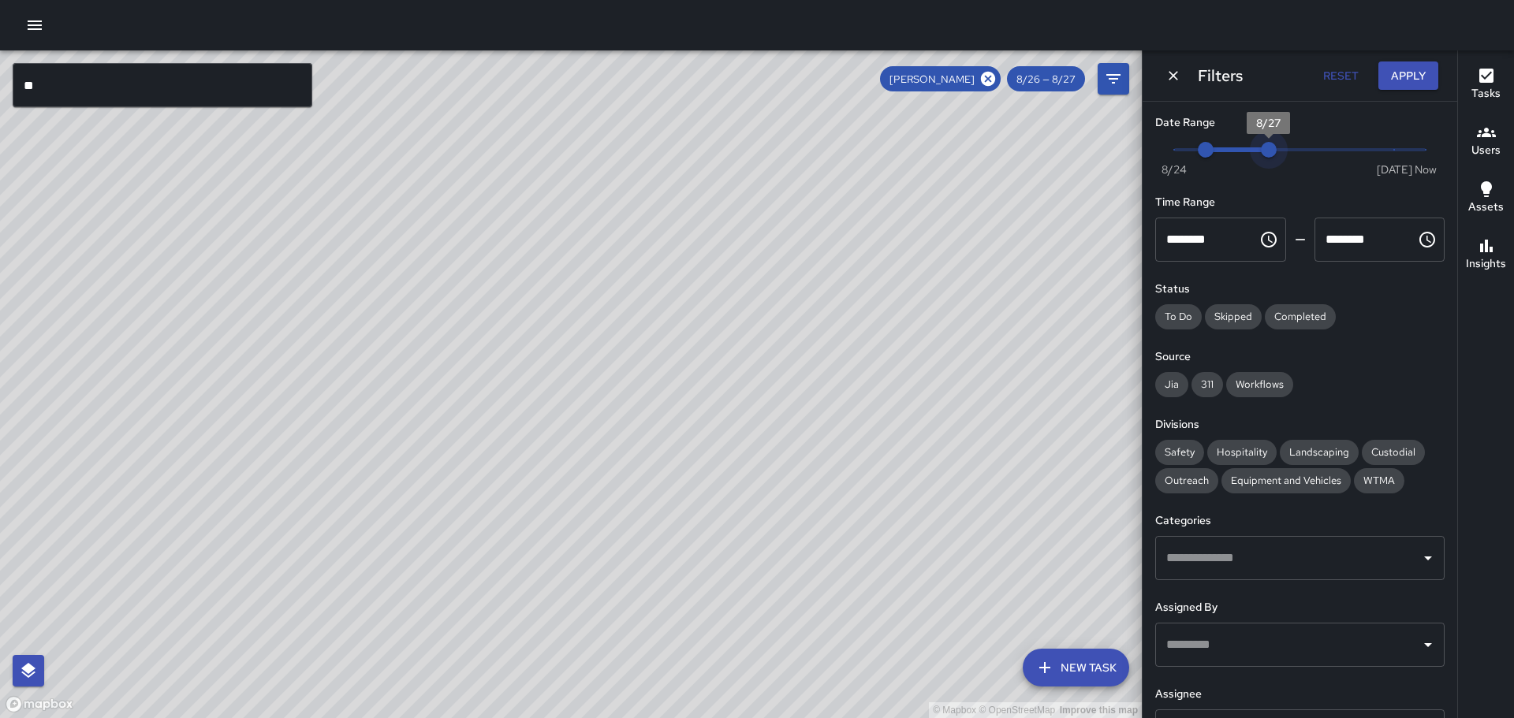
click at [1261, 152] on span "8/27" at bounding box center [1269, 150] width 16 height 16
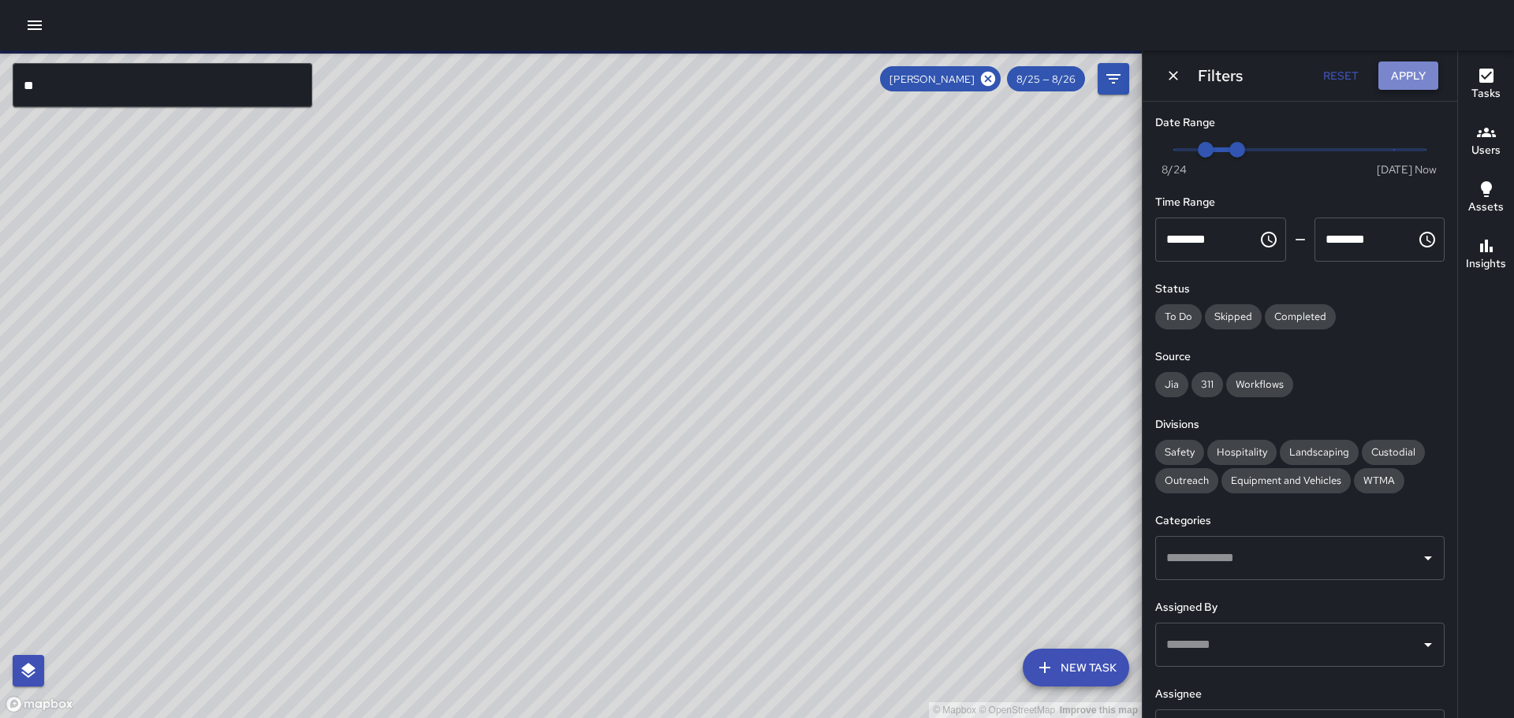
click at [1413, 66] on button "Apply" at bounding box center [1408, 76] width 60 height 29
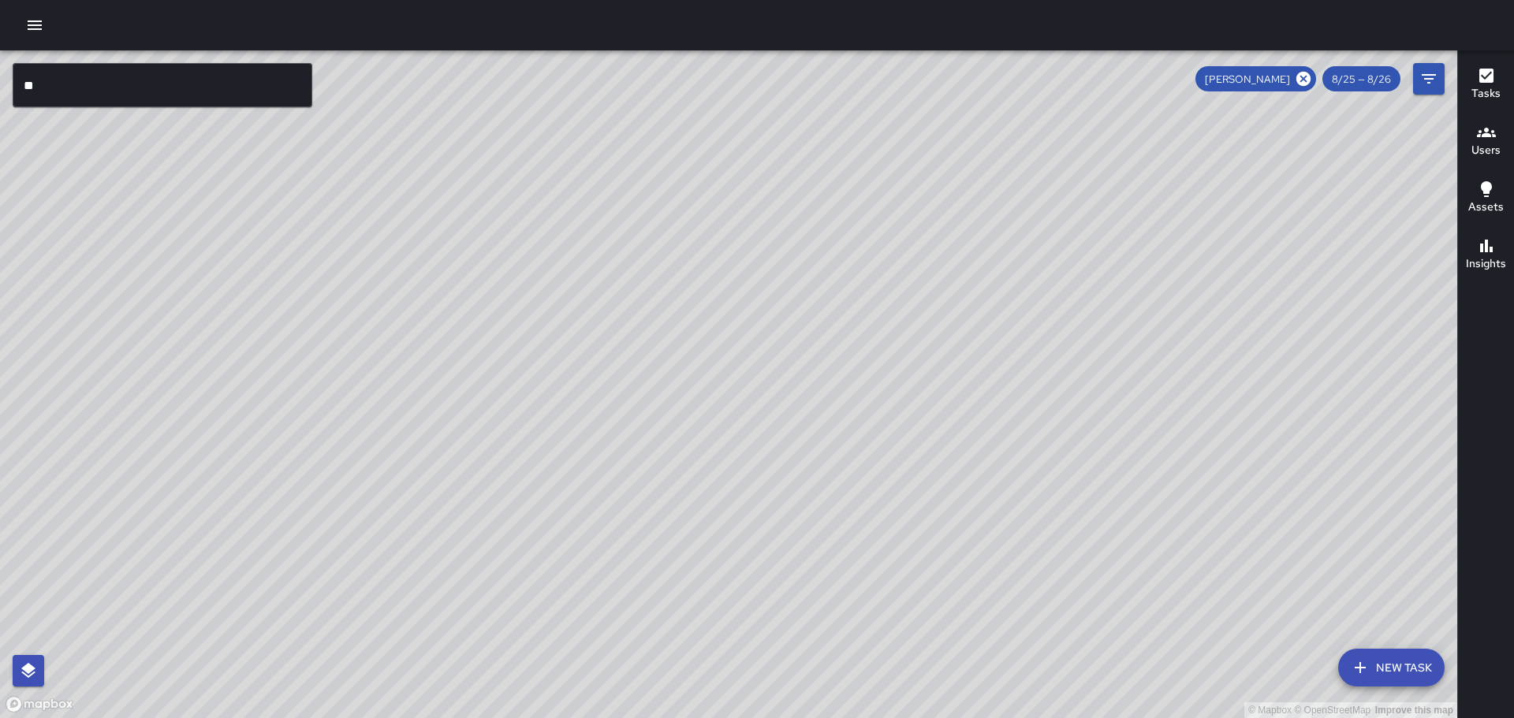
drag, startPoint x: 938, startPoint y: 510, endPoint x: 846, endPoint y: 189, distance: 333.9
click at [811, 132] on div "© Mapbox © OpenStreetMap Improve this map" at bounding box center [728, 384] width 1457 height 668
drag, startPoint x: 937, startPoint y: 516, endPoint x: 733, endPoint y: 209, distance: 368.5
click at [729, 203] on div "© Mapbox © OpenStreetMap Improve this map" at bounding box center [728, 384] width 1457 height 668
drag, startPoint x: 852, startPoint y: 416, endPoint x: 785, endPoint y: 275, distance: 156.2
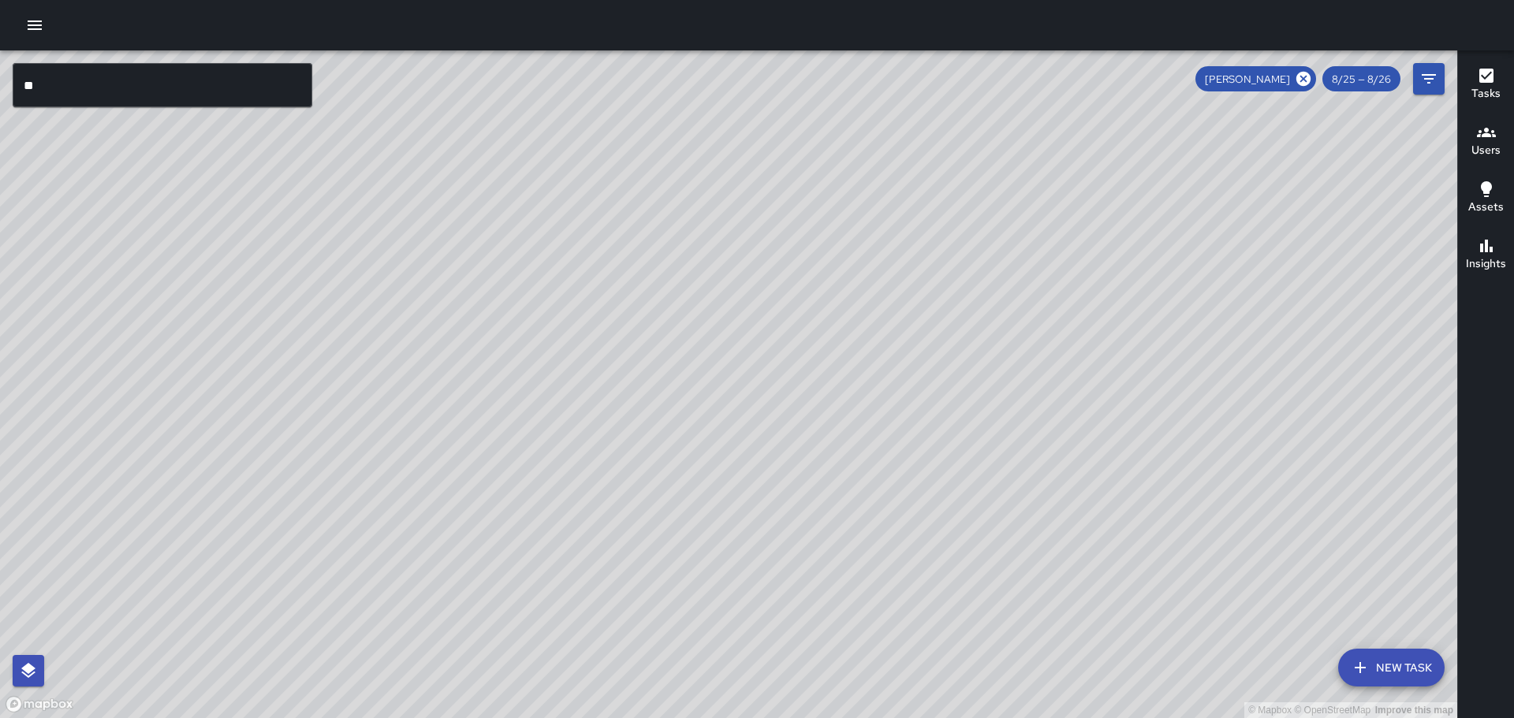
click at [785, 268] on div "© Mapbox © OpenStreetMap Improve this map" at bounding box center [728, 384] width 1457 height 668
drag, startPoint x: 770, startPoint y: 302, endPoint x: 649, endPoint y: 97, distance: 237.9
click at [637, 82] on div "© Mapbox © OpenStreetMap Improve this map" at bounding box center [728, 384] width 1457 height 668
drag, startPoint x: 636, startPoint y: 158, endPoint x: 767, endPoint y: 565, distance: 428.4
click at [794, 639] on div "© Mapbox © OpenStreetMap Improve this map" at bounding box center [728, 384] width 1457 height 668
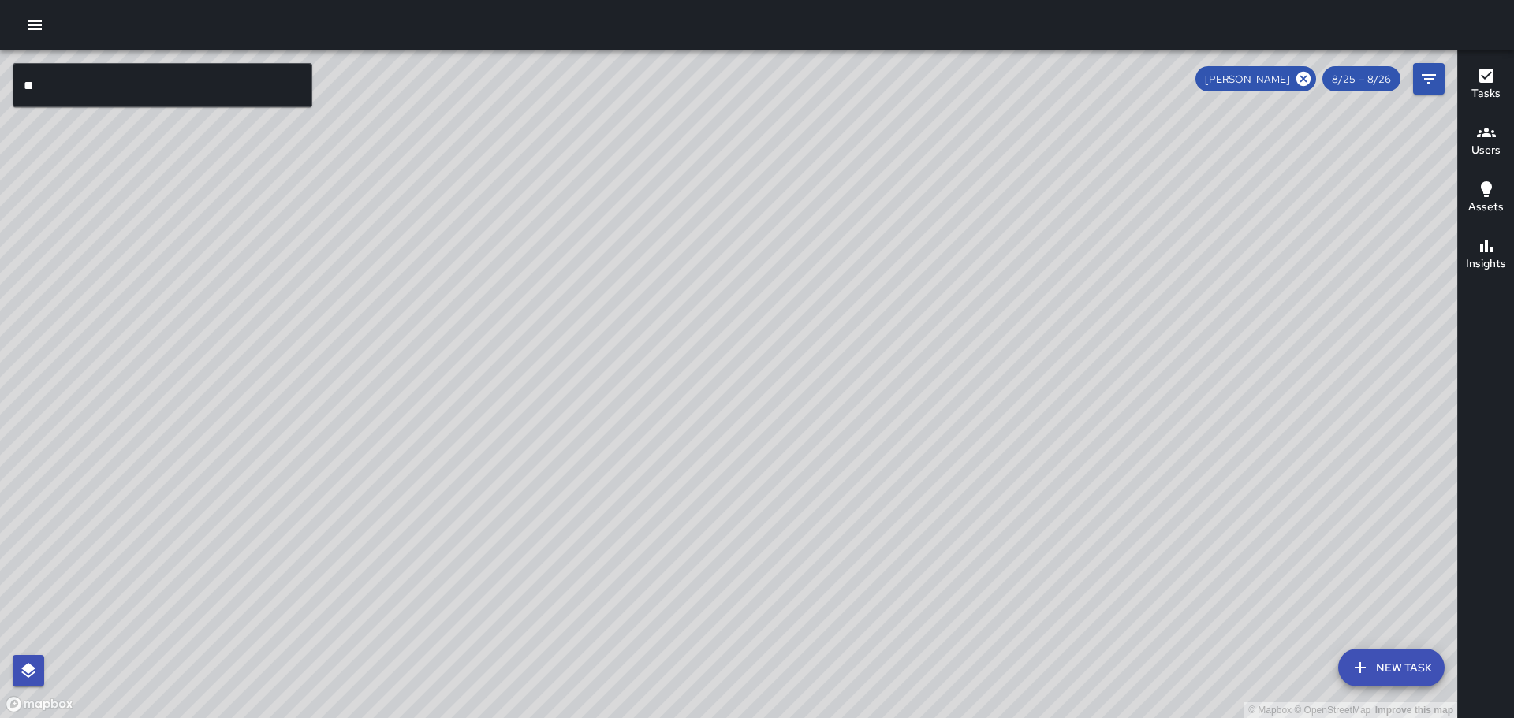
drag, startPoint x: 644, startPoint y: 307, endPoint x: 661, endPoint y: 564, distance: 257.6
click at [665, 572] on div "© Mapbox © OpenStreetMap Improve this map" at bounding box center [728, 384] width 1457 height 668
drag, startPoint x: 616, startPoint y: 407, endPoint x: 606, endPoint y: 547, distance: 140.7
click at [606, 547] on div "© Mapbox © OpenStreetMap Improve this map" at bounding box center [728, 384] width 1457 height 668
drag, startPoint x: 554, startPoint y: 382, endPoint x: 553, endPoint y: 483, distance: 101.7
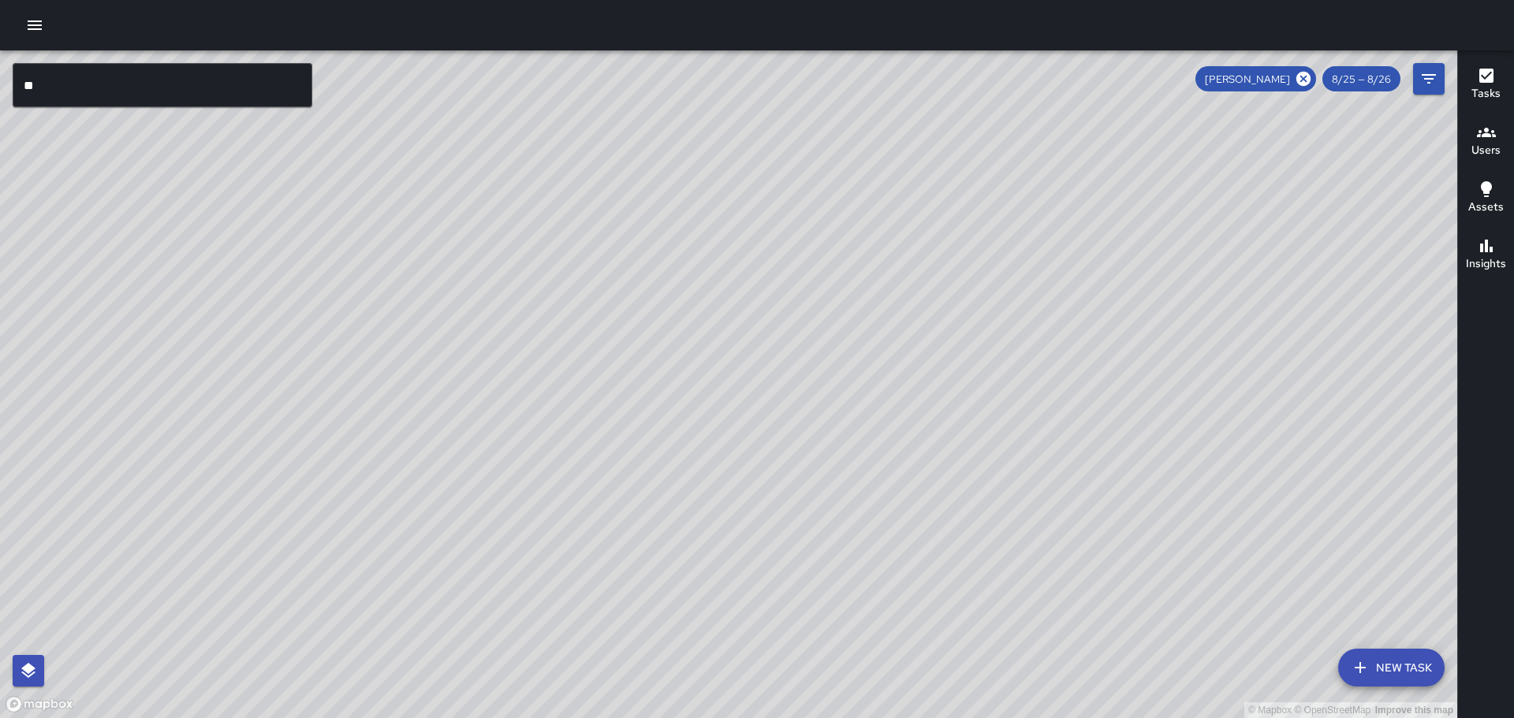
click at [625, 546] on div "© Mapbox © OpenStreetMap Improve this map" at bounding box center [728, 384] width 1457 height 668
drag, startPoint x: 549, startPoint y: 482, endPoint x: 575, endPoint y: 540, distance: 63.9
click at [575, 540] on div "© Mapbox © OpenStreetMap Improve this map" at bounding box center [728, 384] width 1457 height 668
drag, startPoint x: 720, startPoint y: 316, endPoint x: 666, endPoint y: 295, distance: 57.7
click at [668, 295] on div "© Mapbox © OpenStreetMap Improve this map" at bounding box center [728, 384] width 1457 height 668
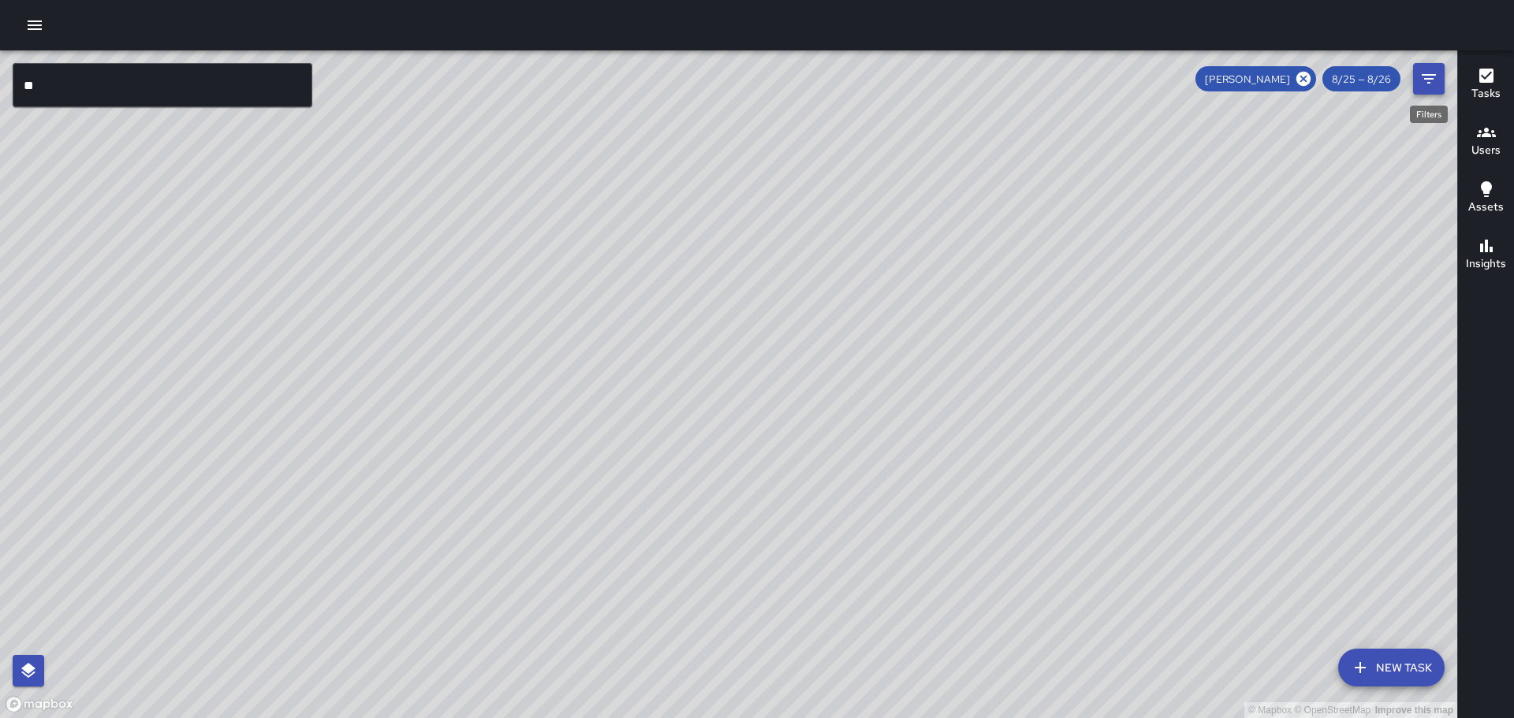
click at [1428, 75] on icon "Filters" at bounding box center [1429, 78] width 14 height 9
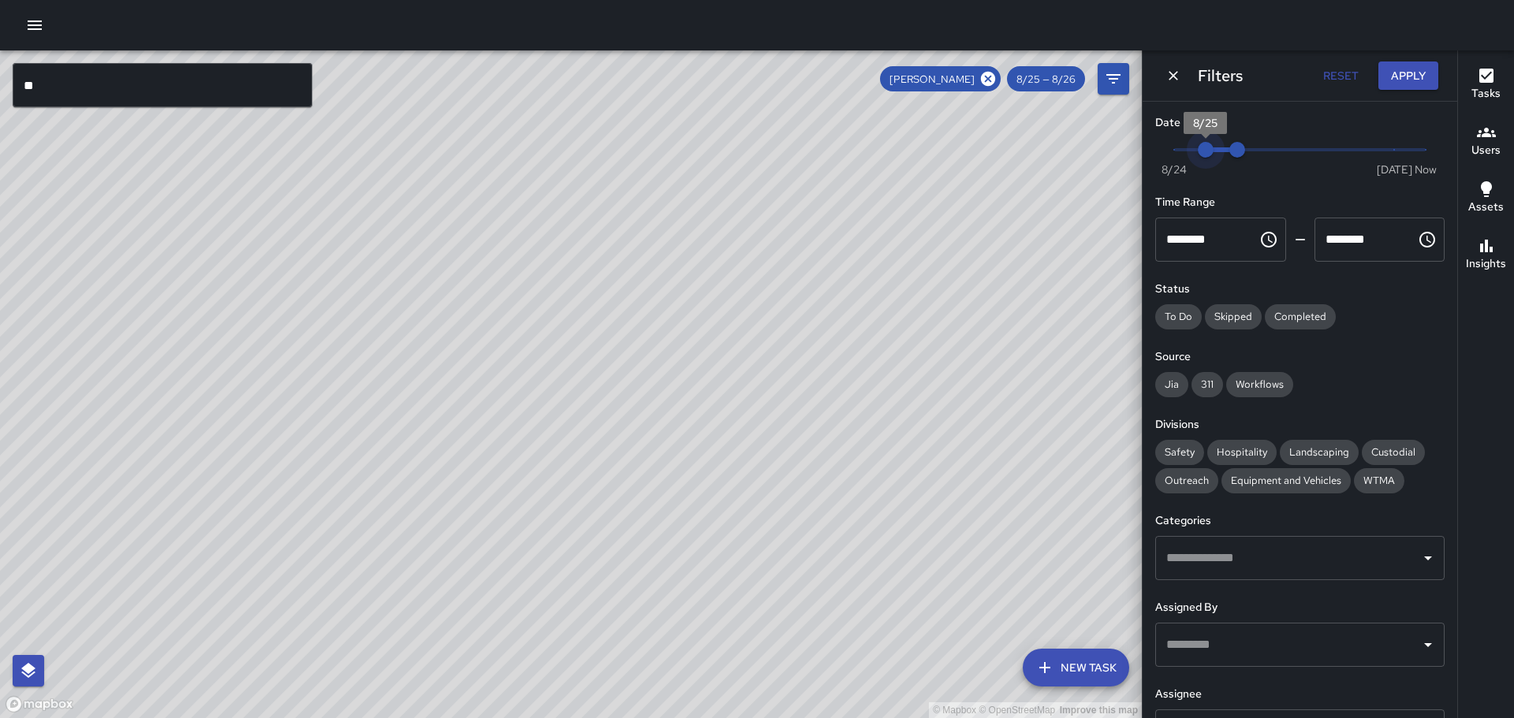
type input "*"
drag, startPoint x: 1201, startPoint y: 152, endPoint x: 1146, endPoint y: 159, distance: 54.9
click at [1146, 159] on div "Date Range Now [DATE] 8/24 8/26 Time Range ******** ​ ******** ​ Status To Do S…" at bounding box center [1300, 410] width 315 height 617
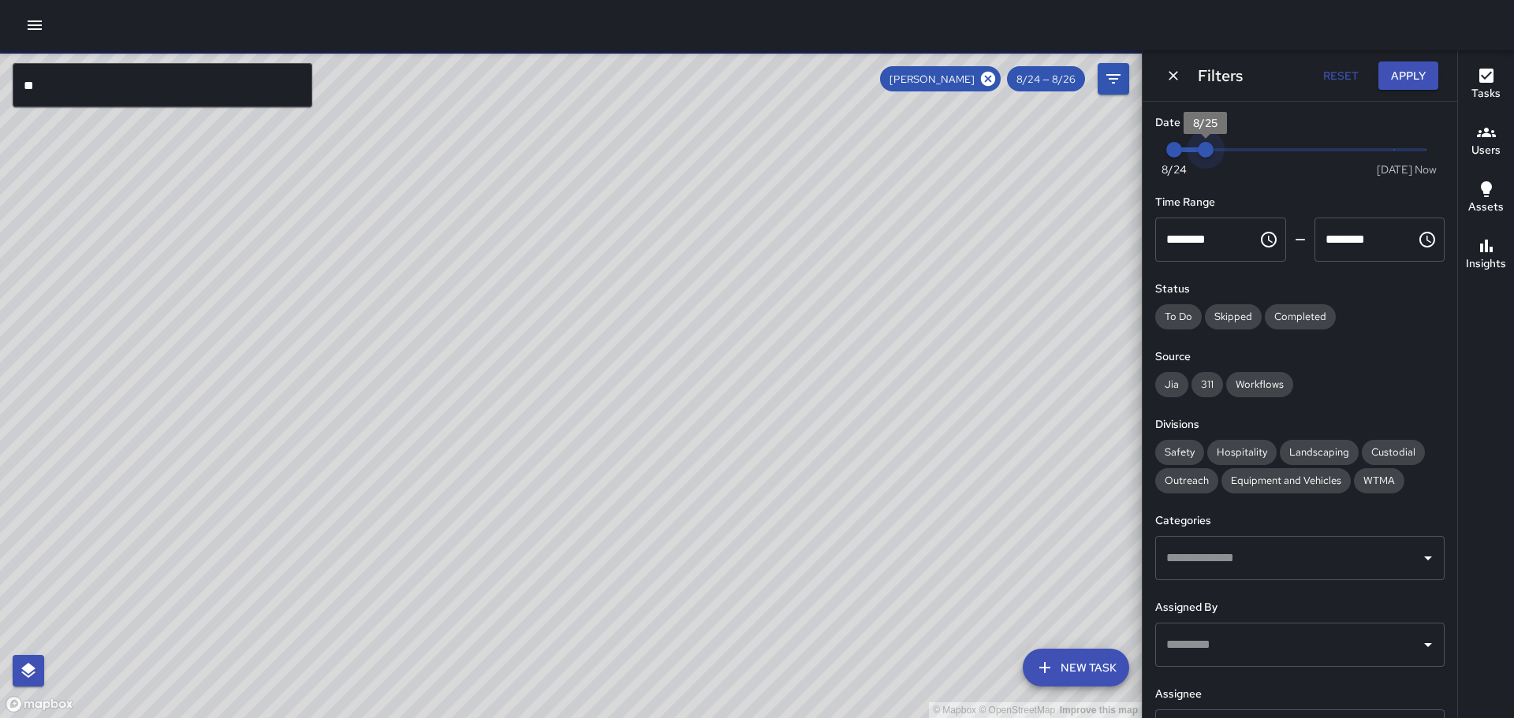
drag, startPoint x: 1235, startPoint y: 151, endPoint x: 1216, endPoint y: 153, distance: 19.0
click at [1213, 153] on span "8/25" at bounding box center [1206, 150] width 16 height 16
click at [1407, 81] on button "Apply" at bounding box center [1408, 76] width 60 height 29
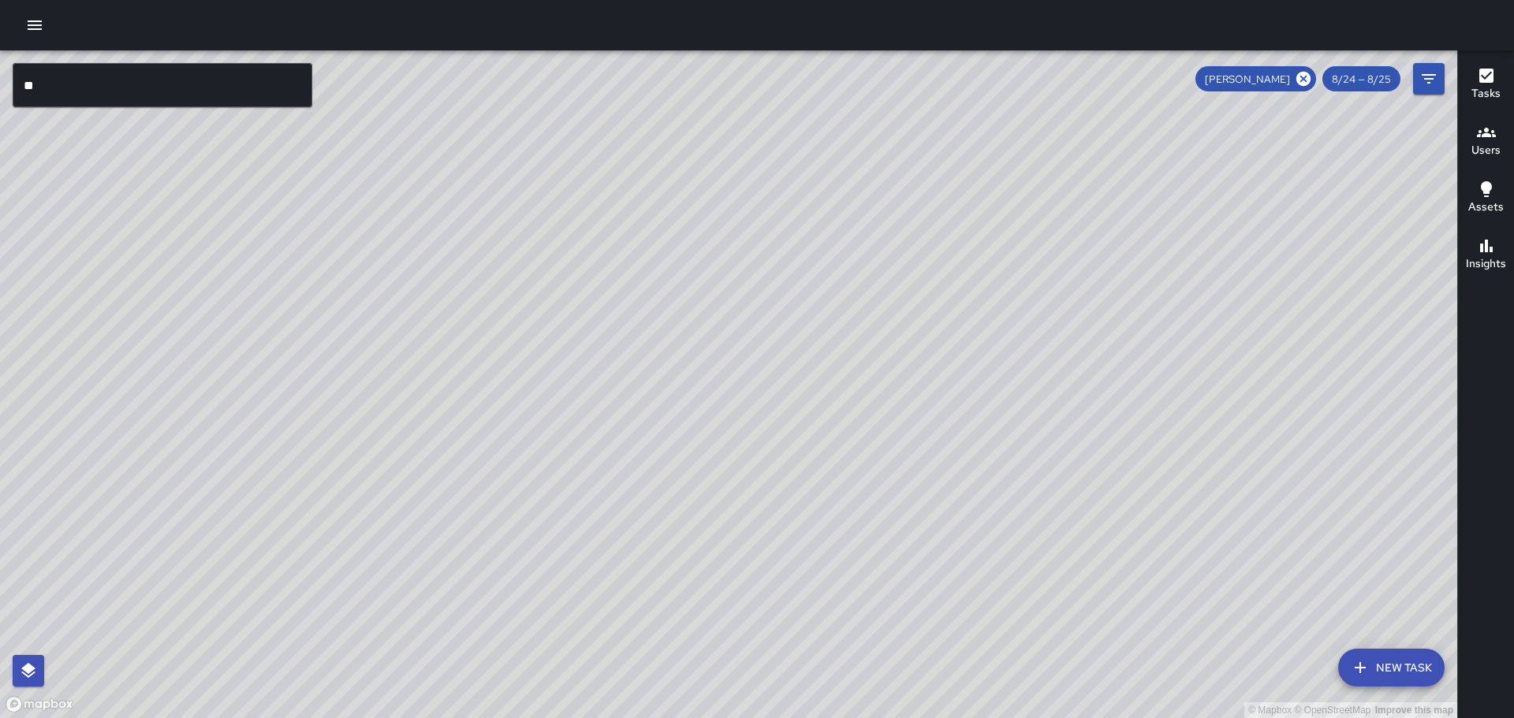
drag, startPoint x: 723, startPoint y: 507, endPoint x: 561, endPoint y: 142, distance: 399.3
click at [561, 142] on div "© Mapbox © OpenStreetMap Improve this map" at bounding box center [728, 384] width 1457 height 668
drag, startPoint x: 663, startPoint y: 383, endPoint x: 652, endPoint y: 183, distance: 200.6
click at [647, 169] on div "© Mapbox © OpenStreetMap Improve this map AM [PERSON_NAME] Ambassador Tasks 24 …" at bounding box center [728, 384] width 1457 height 668
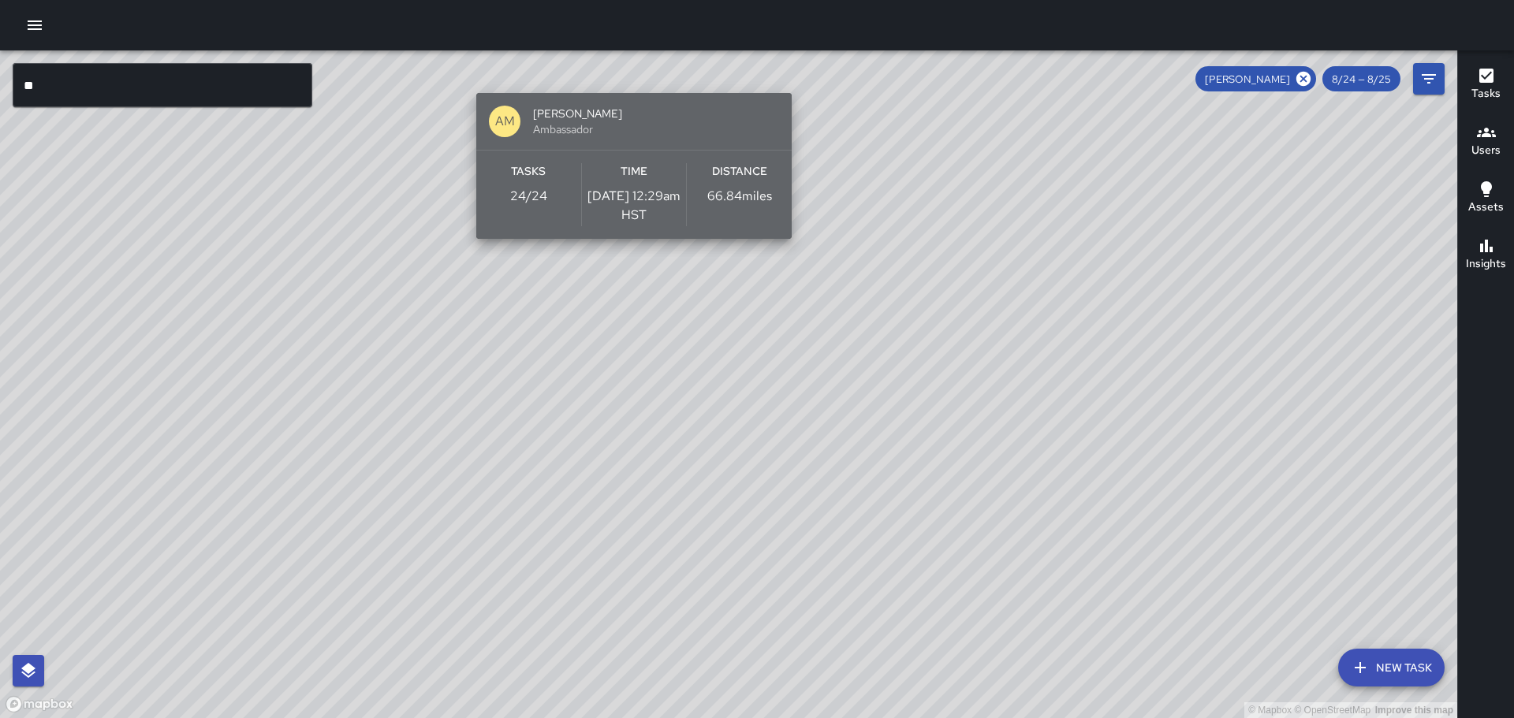
drag, startPoint x: 720, startPoint y: 448, endPoint x: 622, endPoint y: 158, distance: 305.4
click at [624, 166] on div "Time [DATE] 12:29am HST" at bounding box center [634, 194] width 105 height 63
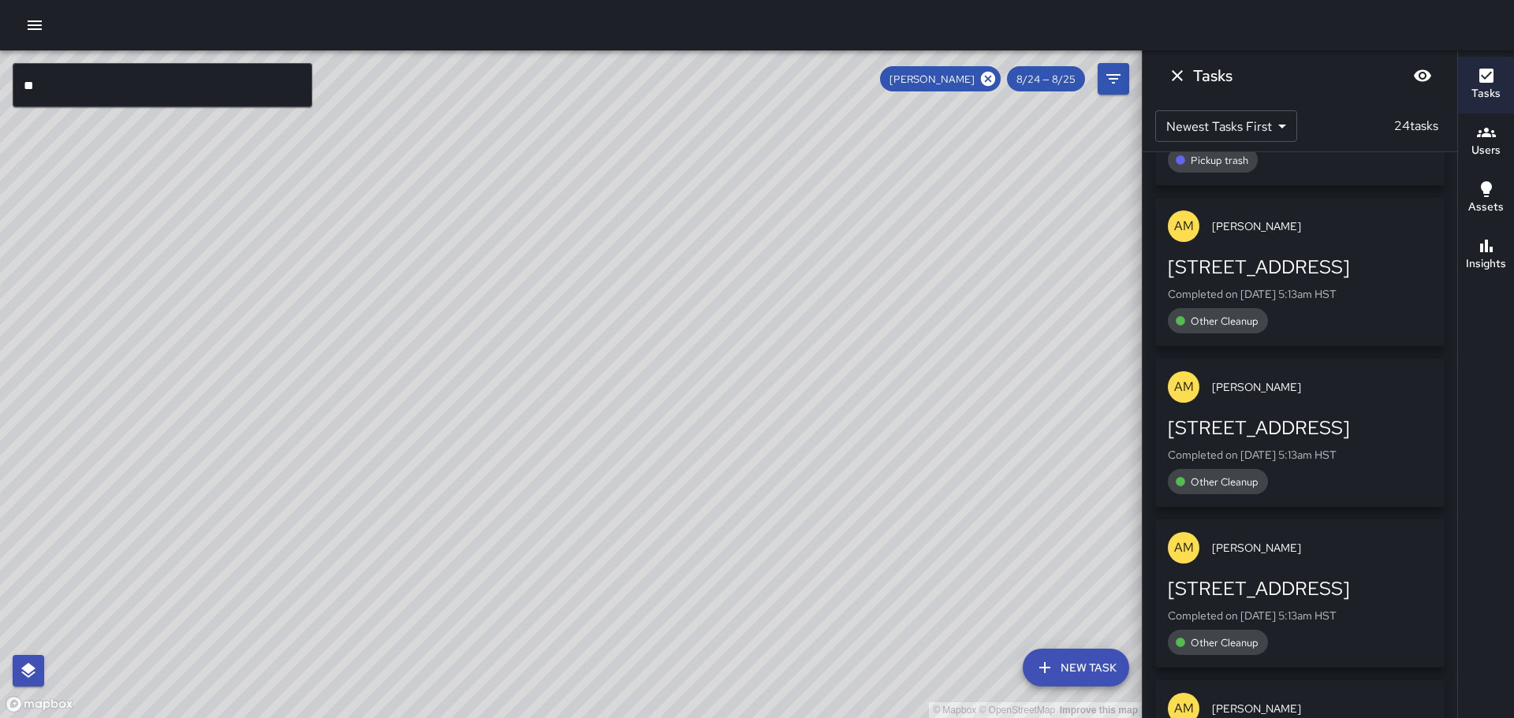
drag, startPoint x: 692, startPoint y: 380, endPoint x: 776, endPoint y: 252, distance: 153.7
click at [776, 252] on div "© Mapbox © OpenStreetMap Improve this map AM [PERSON_NAME] Ambassador Tasks 24 …" at bounding box center [571, 384] width 1142 height 668
drag, startPoint x: 736, startPoint y: 406, endPoint x: 708, endPoint y: 228, distance: 180.3
click at [710, 231] on div "© Mapbox © OpenStreetMap Improve this map" at bounding box center [571, 384] width 1142 height 668
drag, startPoint x: 687, startPoint y: 219, endPoint x: 835, endPoint y: 663, distance: 468.0
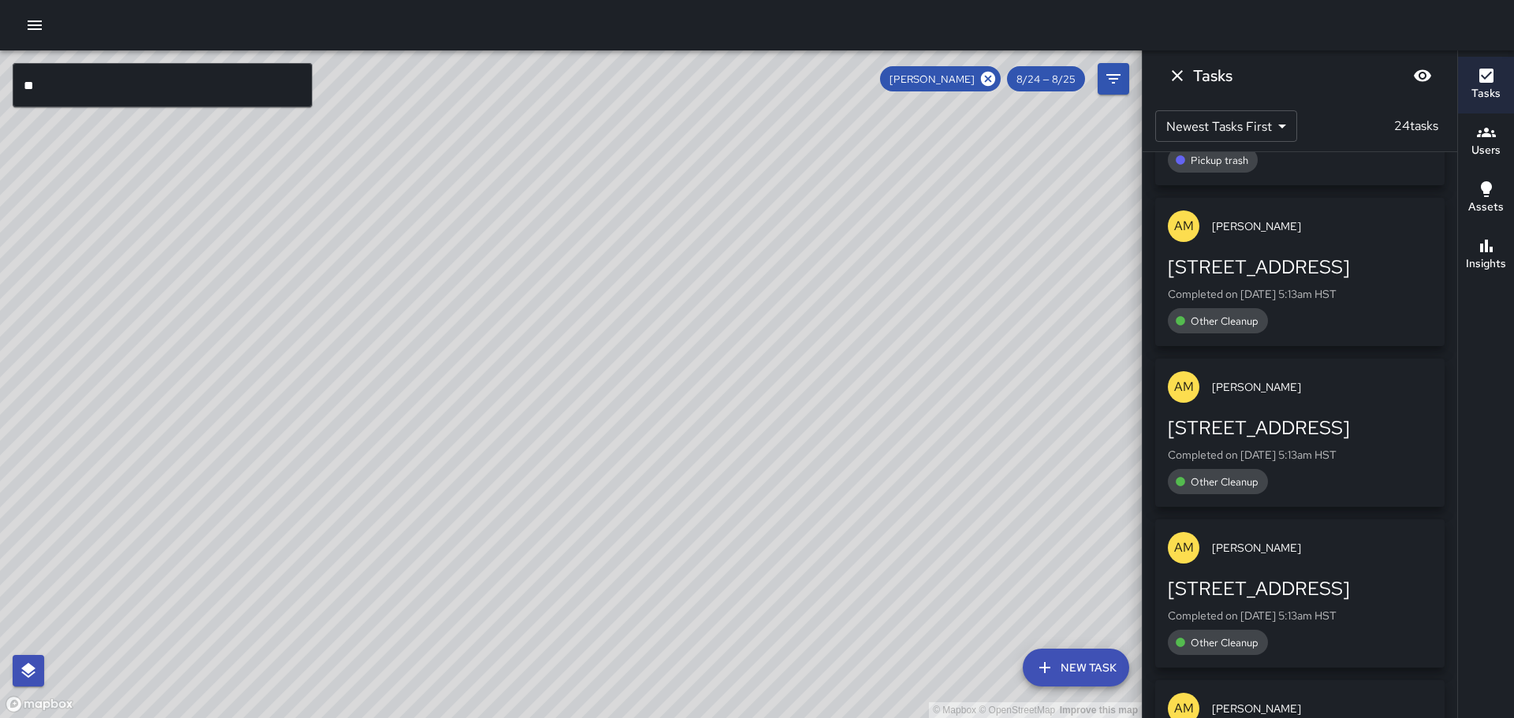
click at [856, 680] on div "© Mapbox © OpenStreetMap Improve this map" at bounding box center [571, 384] width 1142 height 668
drag, startPoint x: 620, startPoint y: 384, endPoint x: 714, endPoint y: 612, distance: 246.4
click at [716, 617] on div "© Mapbox © OpenStreetMap Improve this map" at bounding box center [571, 384] width 1142 height 668
drag, startPoint x: 543, startPoint y: 252, endPoint x: 729, endPoint y: 658, distance: 446.4
click at [737, 680] on div "© Mapbox © OpenStreetMap Improve this map" at bounding box center [571, 384] width 1142 height 668
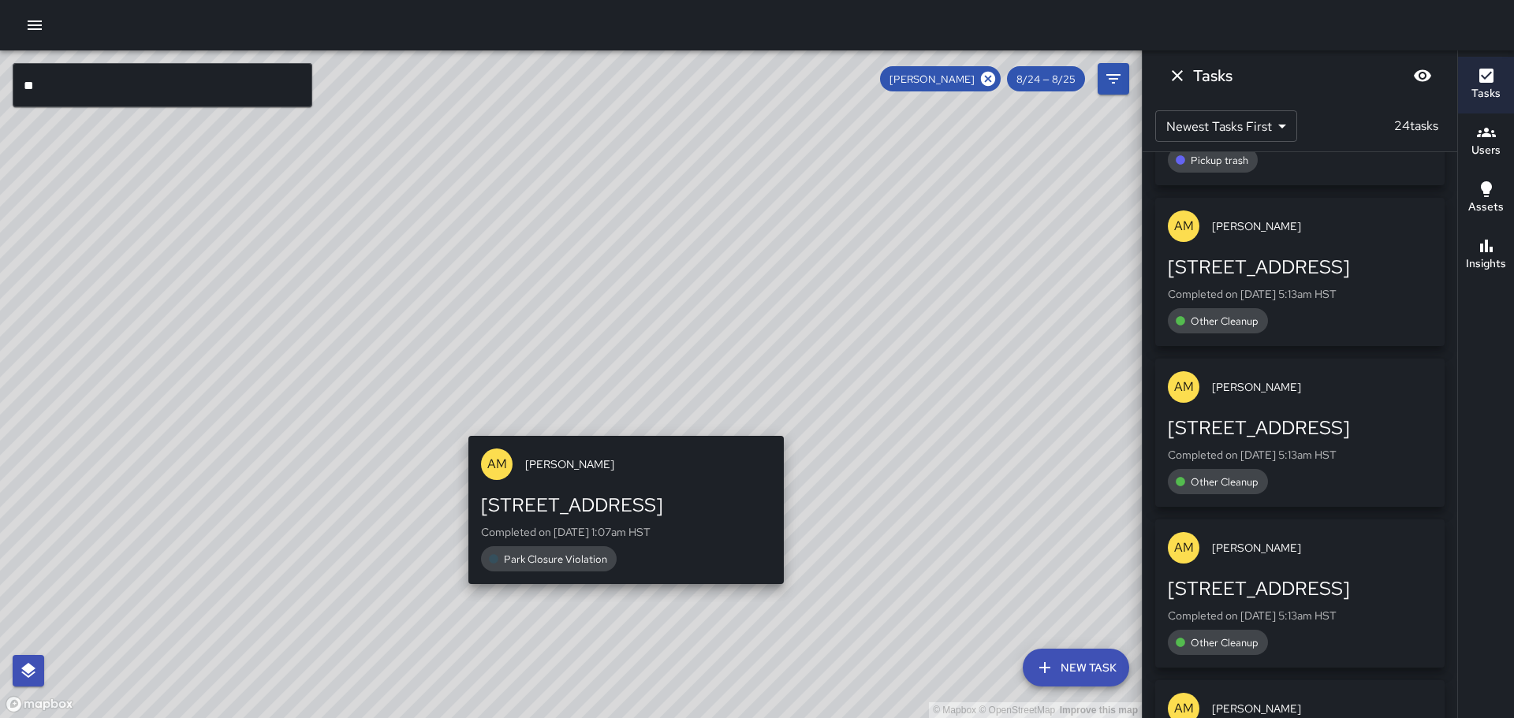
drag, startPoint x: 600, startPoint y: 391, endPoint x: 618, endPoint y: 431, distance: 44.1
click at [618, 431] on div "© Mapbox © OpenStreetMap Improve this map AM [PERSON_NAME] [STREET_ADDRESS] Com…" at bounding box center [571, 384] width 1142 height 668
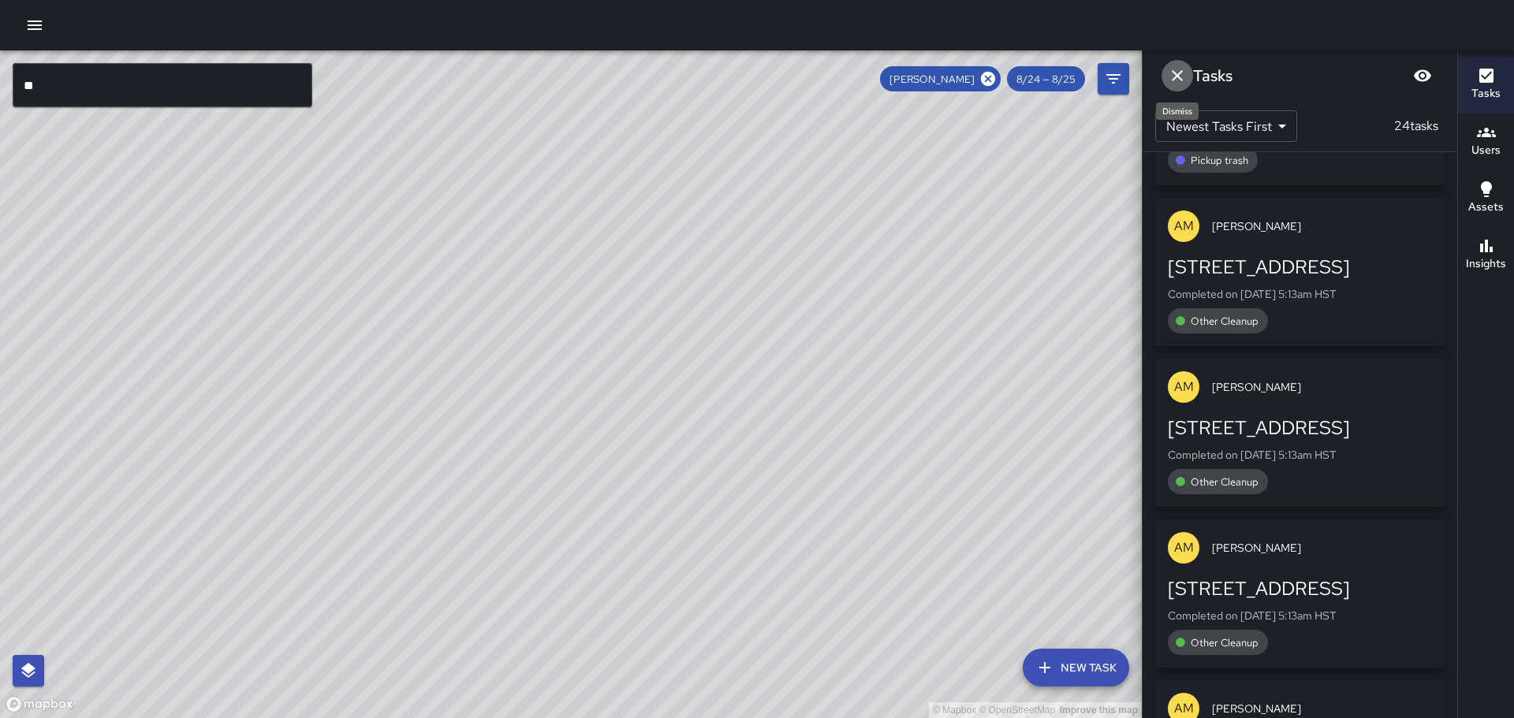
click at [1180, 72] on icon "Dismiss" at bounding box center [1177, 75] width 19 height 19
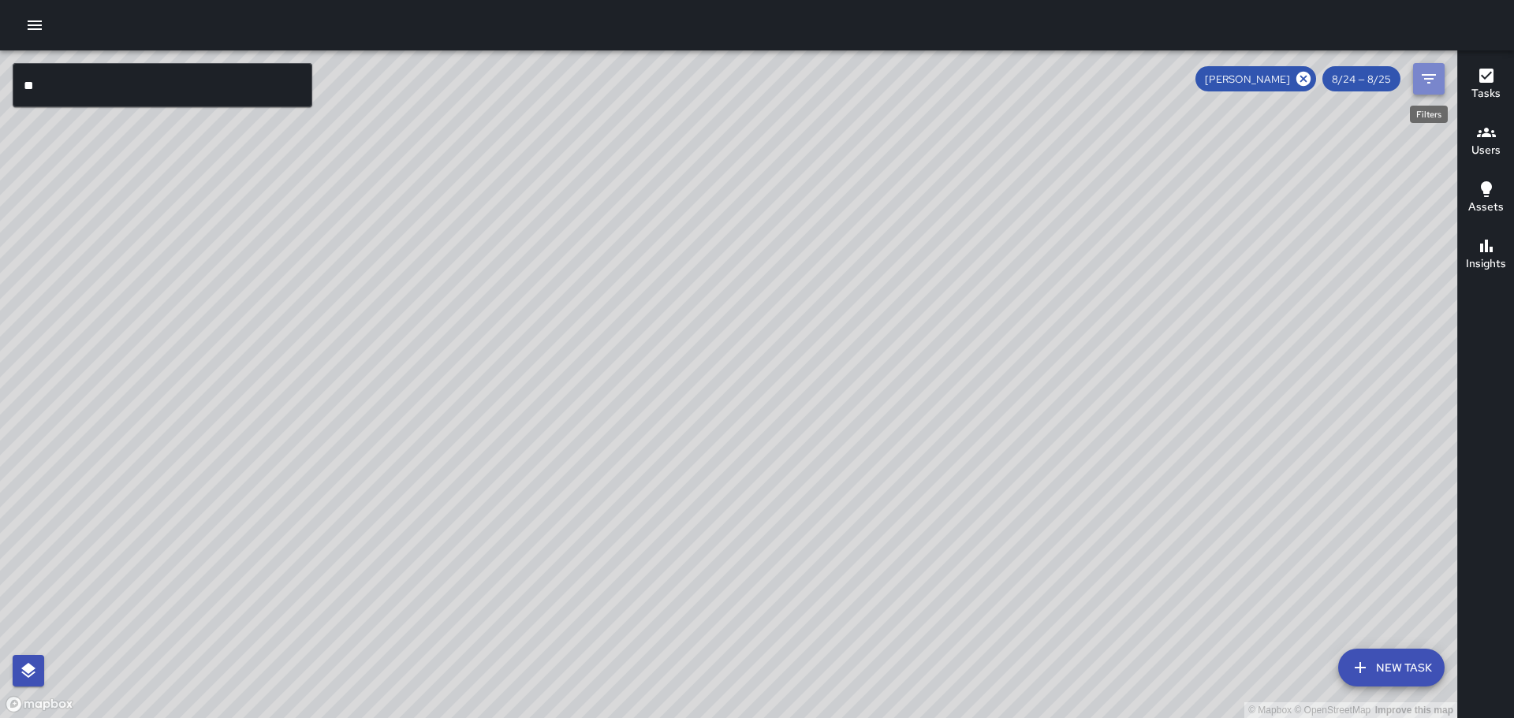
click at [1438, 73] on button "Filters" at bounding box center [1429, 79] width 32 height 32
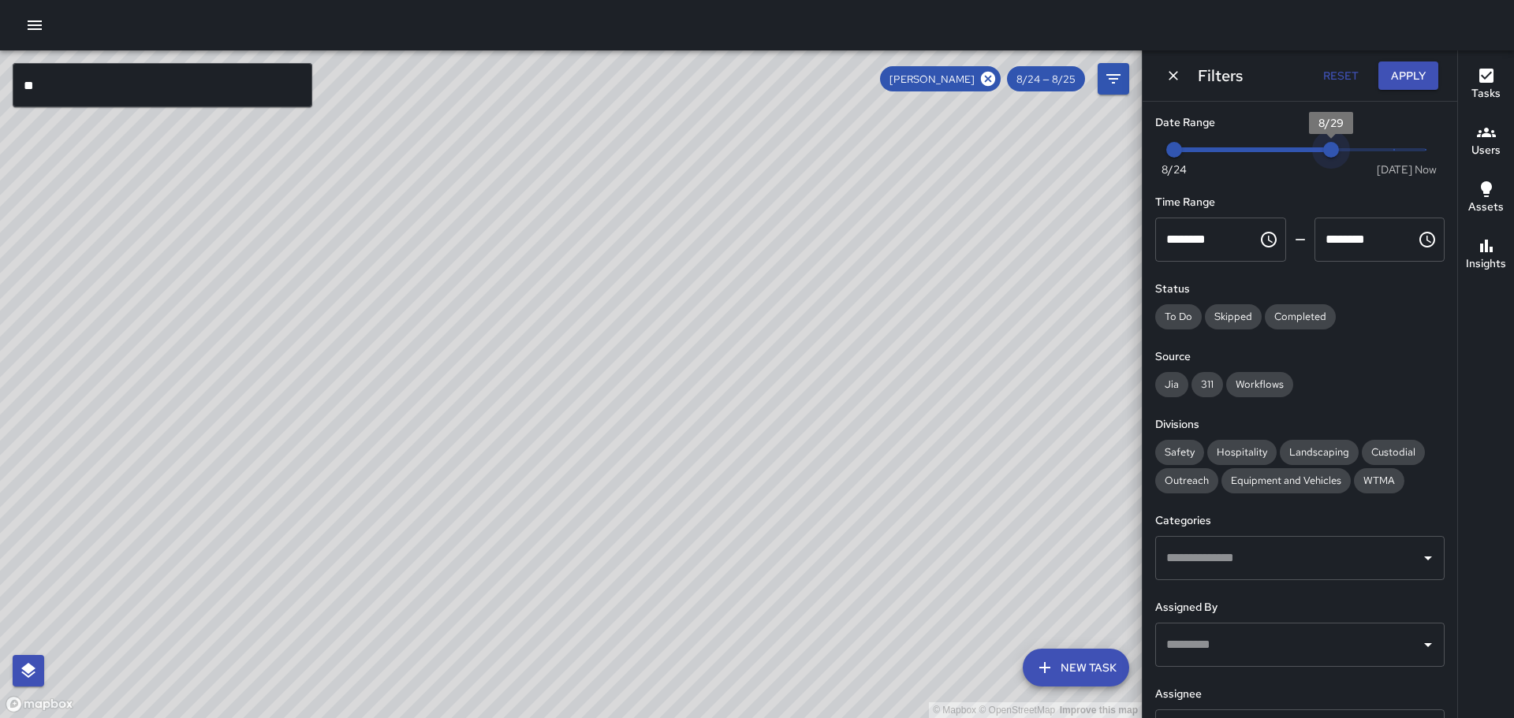
type input "*"
drag, startPoint x: 1206, startPoint y: 144, endPoint x: 1358, endPoint y: 152, distance: 151.6
click at [1358, 152] on span "8/30" at bounding box center [1363, 150] width 16 height 16
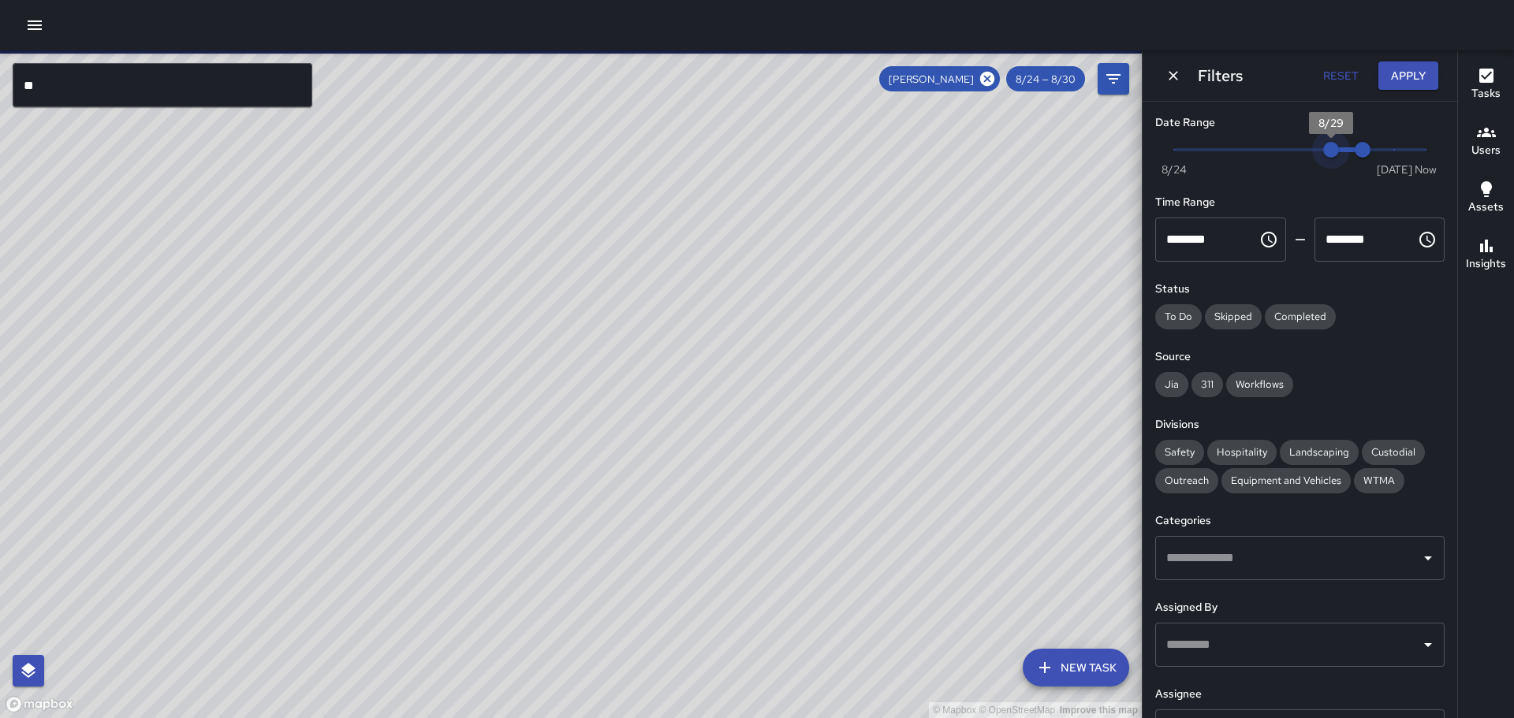
drag, startPoint x: 1175, startPoint y: 148, endPoint x: 1320, endPoint y: 157, distance: 145.3
click at [1323, 157] on span "8/29" at bounding box center [1331, 150] width 16 height 16
click at [1407, 68] on button "Apply" at bounding box center [1408, 76] width 60 height 29
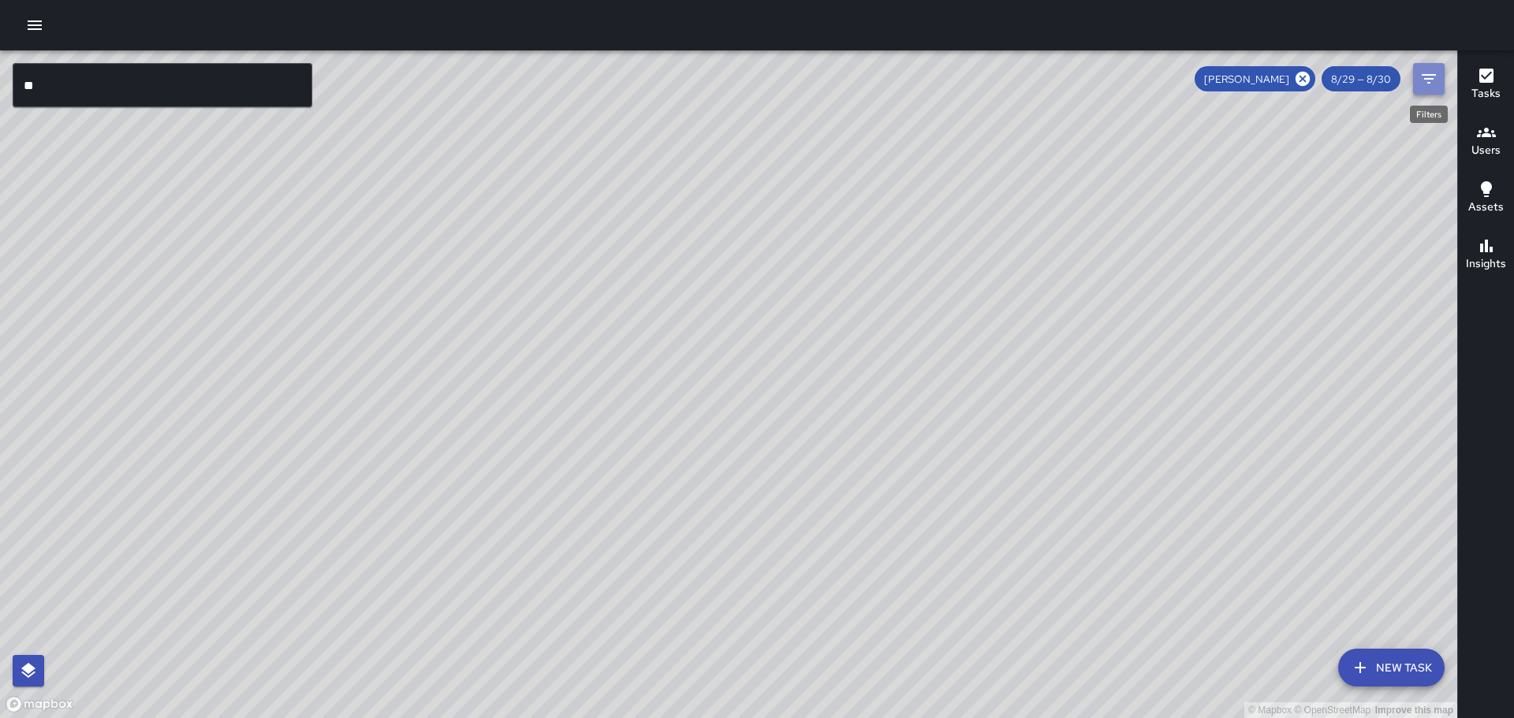
click at [1432, 73] on icon "Filters" at bounding box center [1428, 78] width 19 height 19
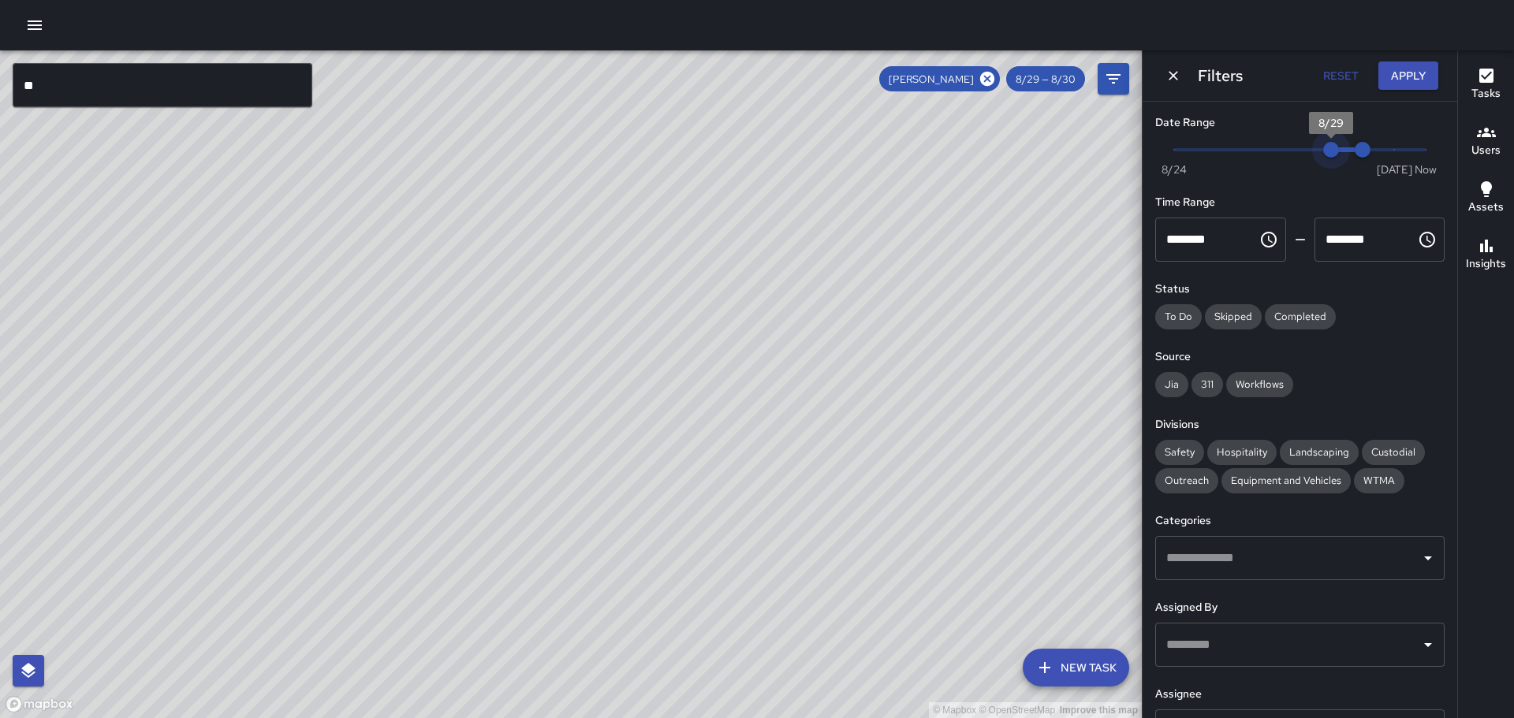
type input "*"
drag, startPoint x: 1329, startPoint y: 145, endPoint x: 1307, endPoint y: 146, distance: 22.1
click at [1307, 146] on span "8/28" at bounding box center [1300, 150] width 16 height 16
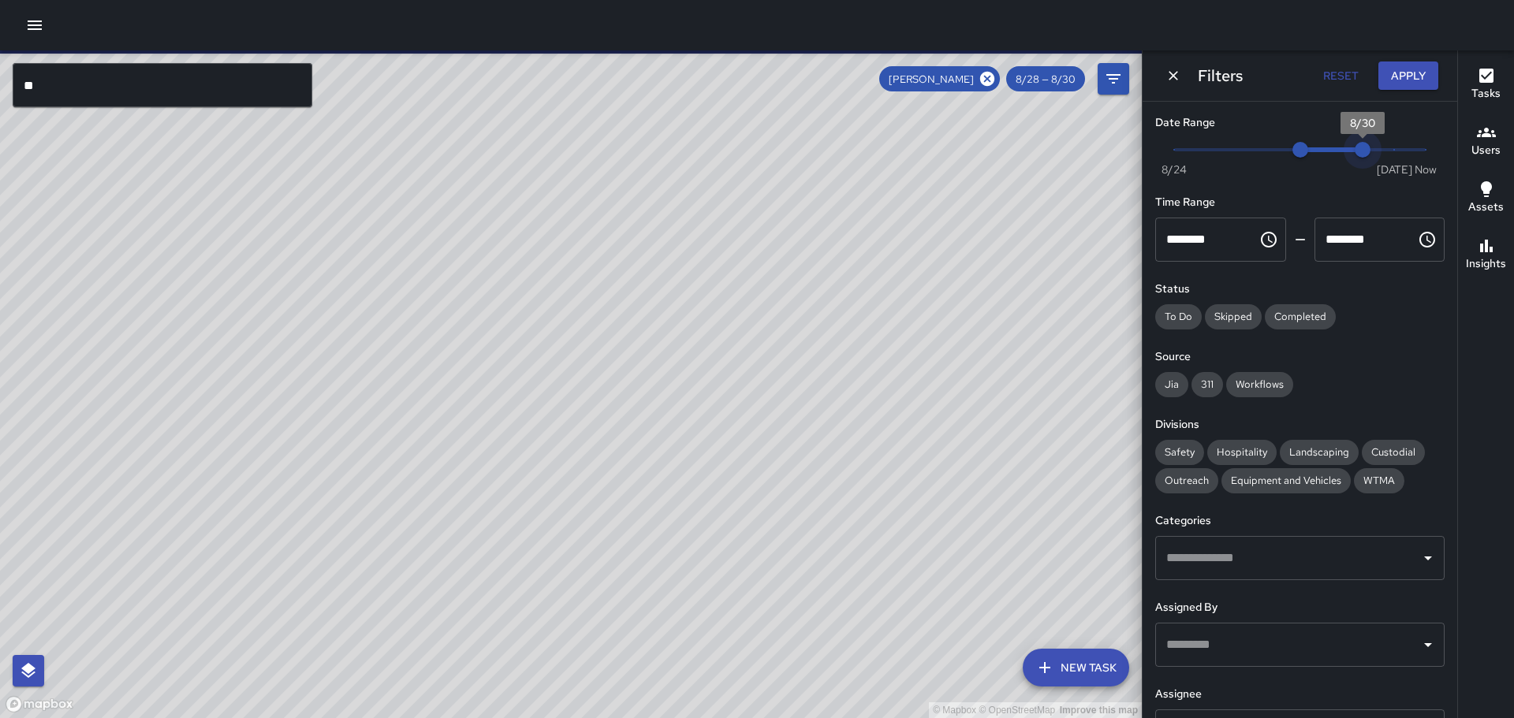
type input "*"
drag, startPoint x: 1355, startPoint y: 148, endPoint x: 1333, endPoint y: 148, distance: 22.9
click at [1333, 148] on span "8/29" at bounding box center [1331, 150] width 16 height 16
click at [1404, 68] on button "Apply" at bounding box center [1408, 76] width 60 height 29
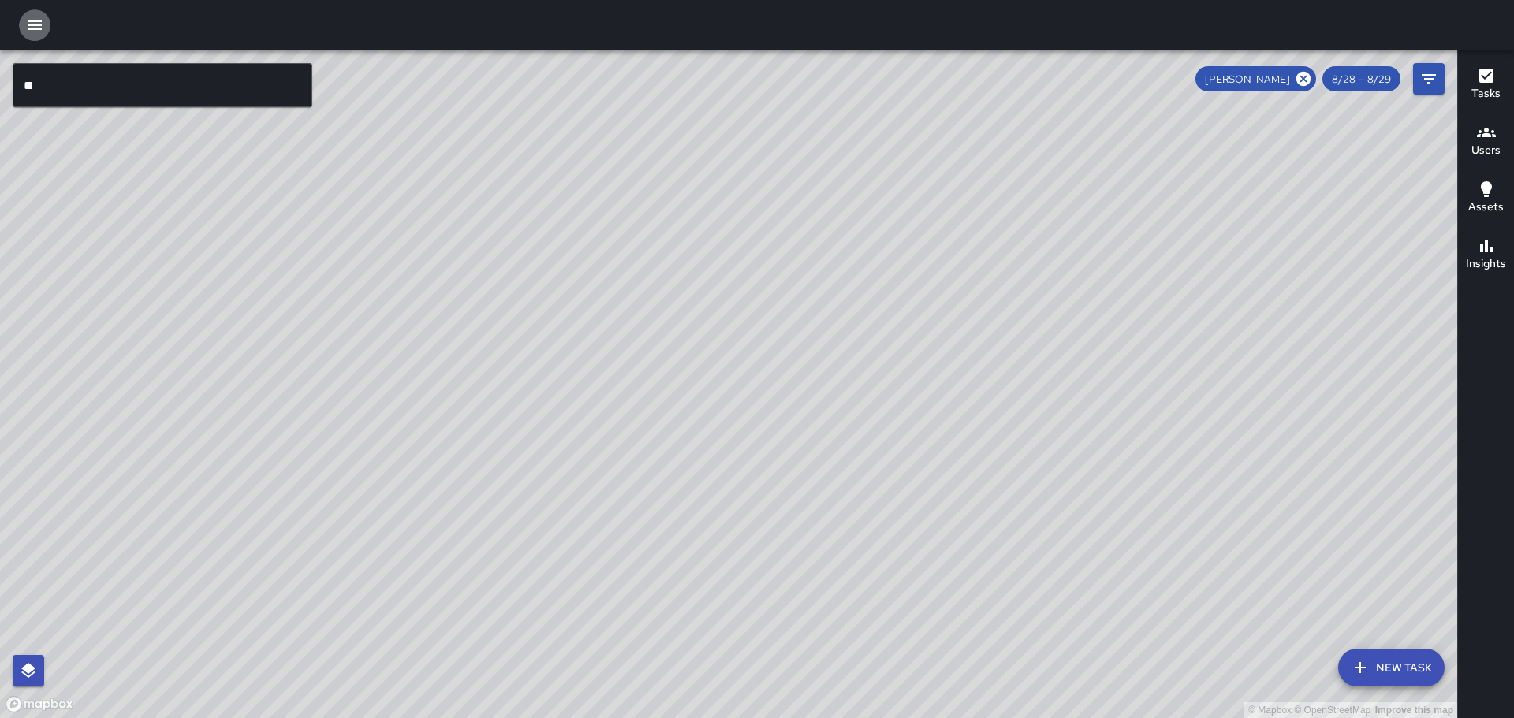
click at [38, 20] on icon "button" at bounding box center [34, 25] width 19 height 19
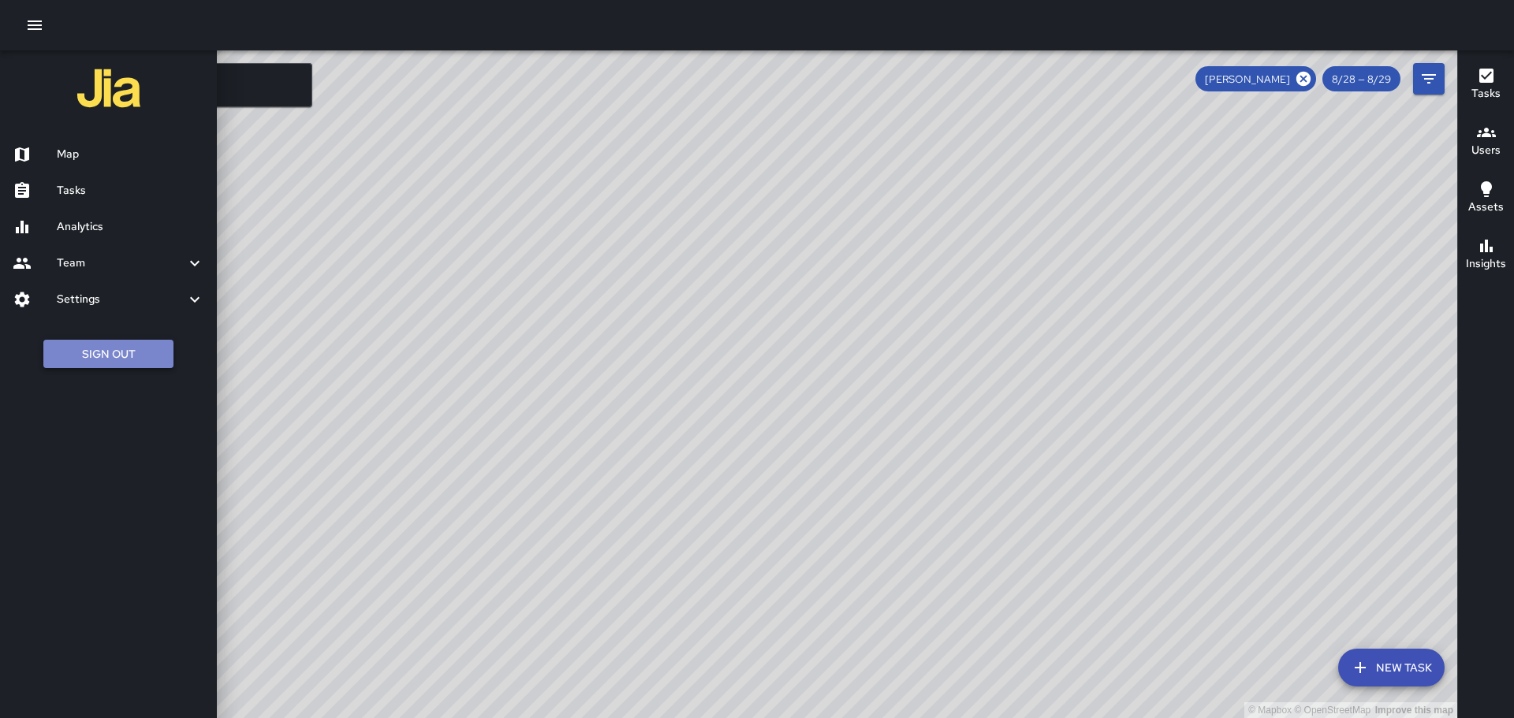
click at [126, 345] on button "Sign Out" at bounding box center [108, 354] width 130 height 29
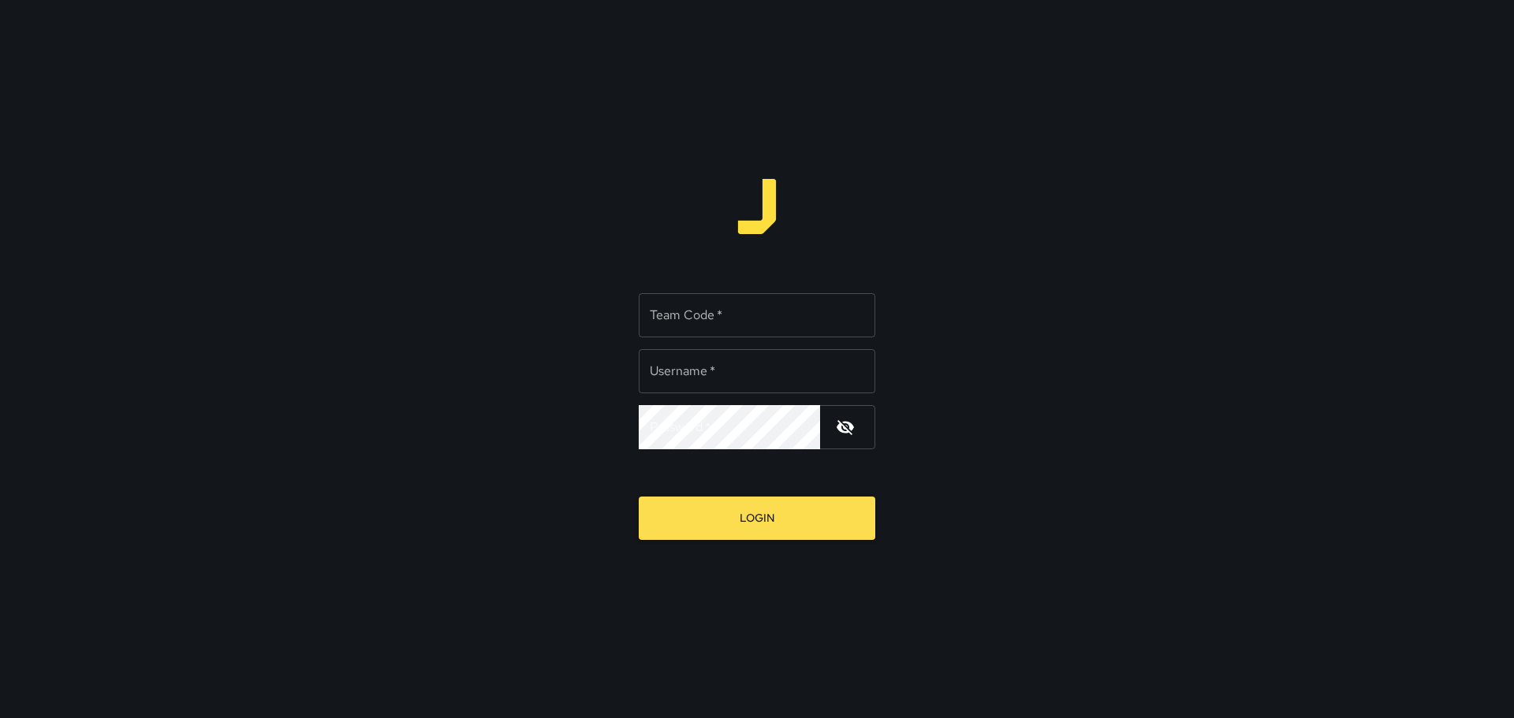
type input "*****"
